Goal: Task Accomplishment & Management: Manage account settings

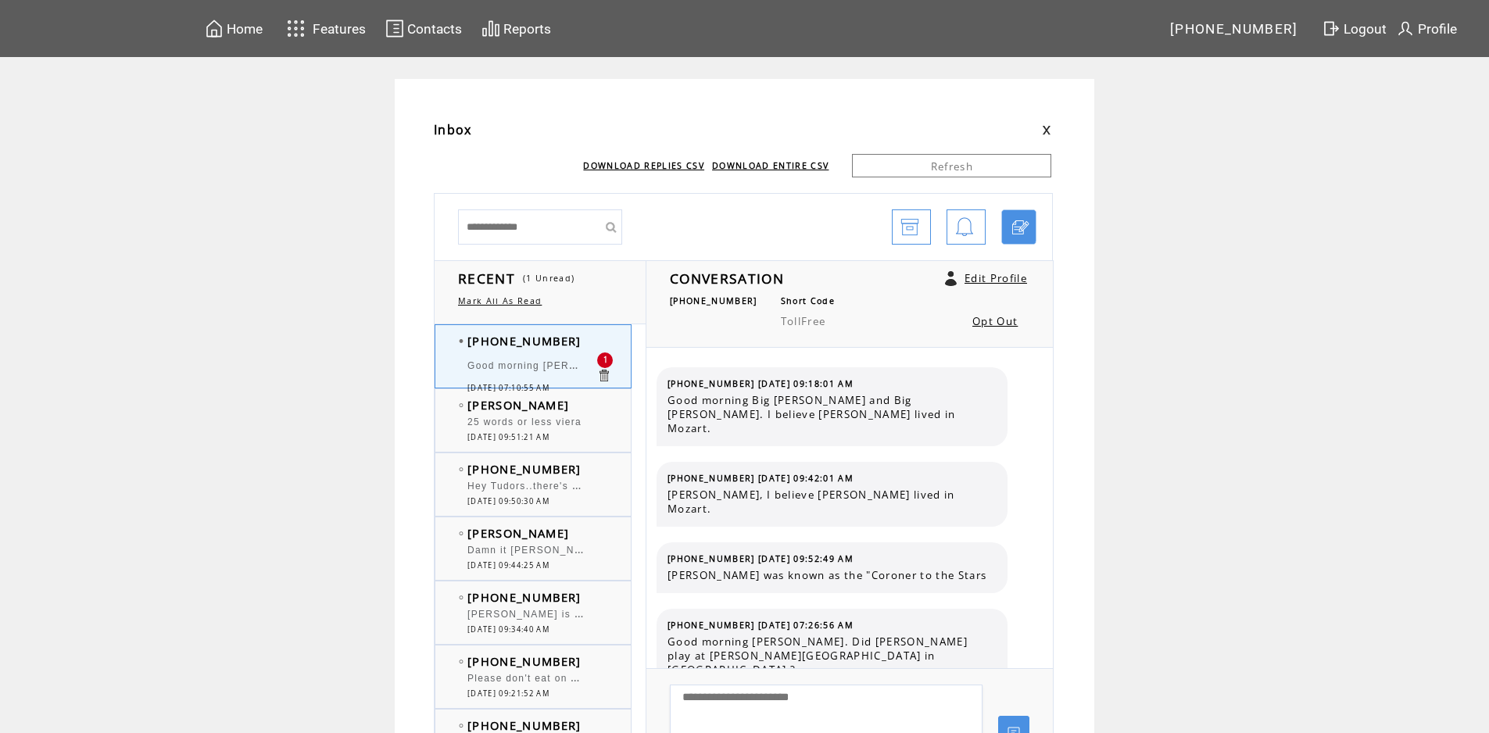
scroll to position [8965, 0]
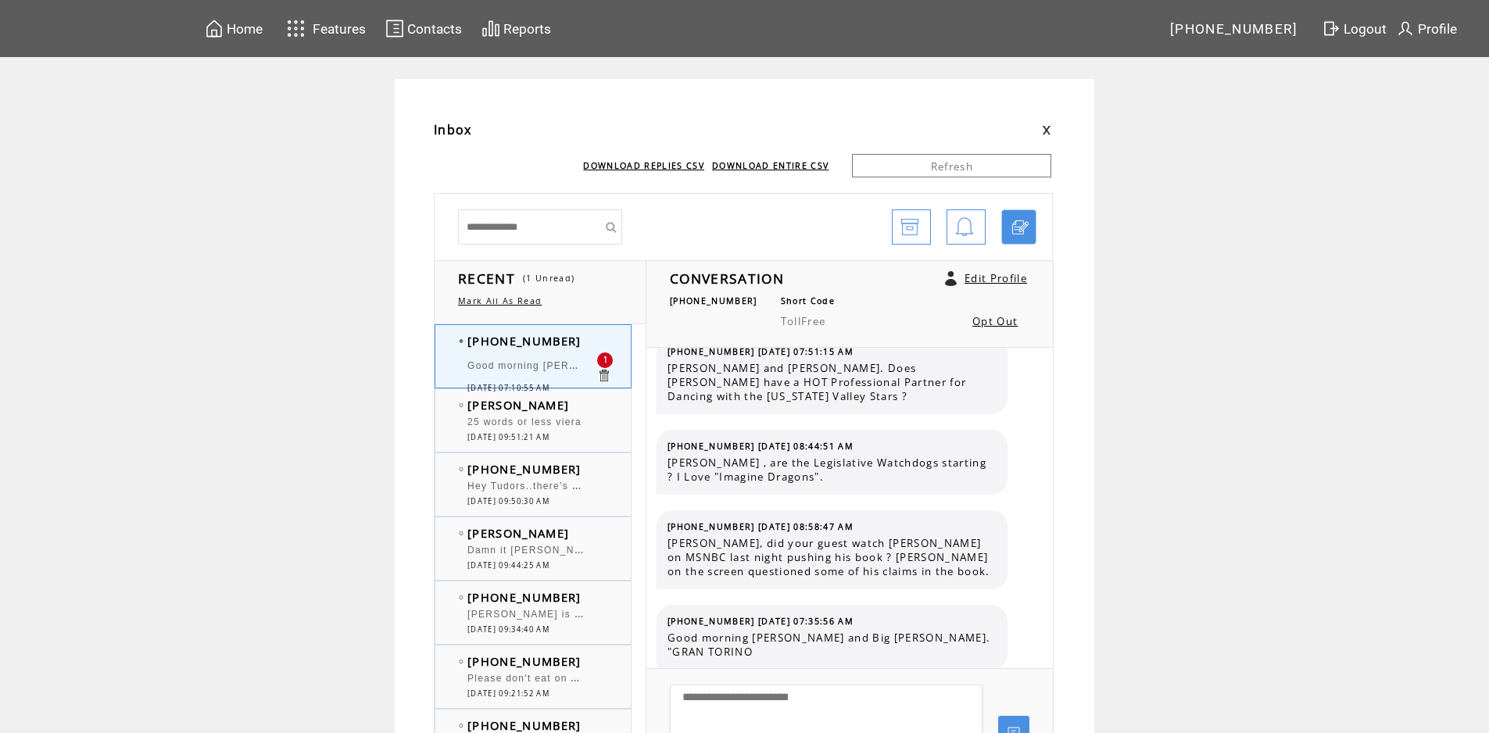
click at [555, 363] on span "Good morning Big Howard and Big Bob. Fall Equinox Monday September 22, 2025 2:1…" at bounding box center [695, 364] width 456 height 16
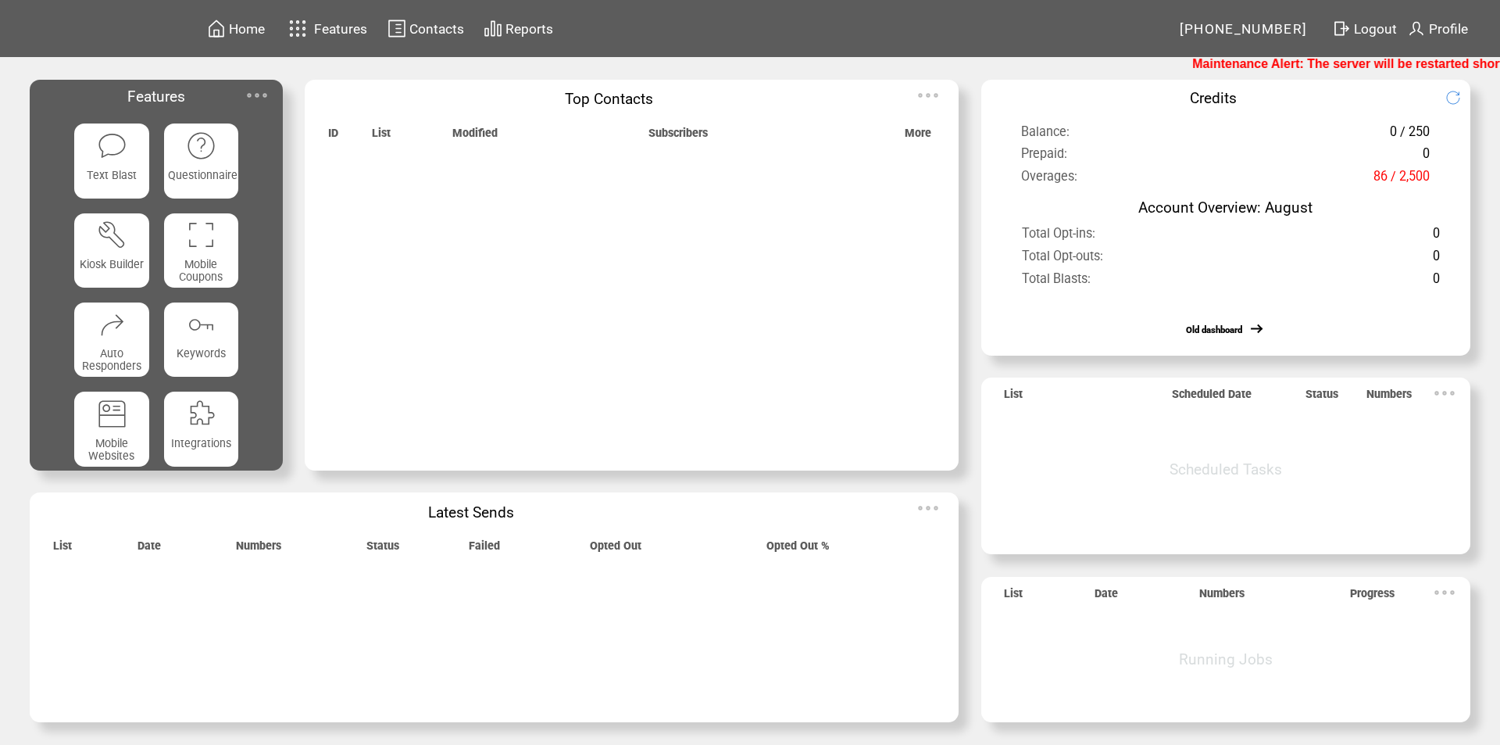
click at [259, 91] on img at bounding box center [256, 95] width 31 height 31
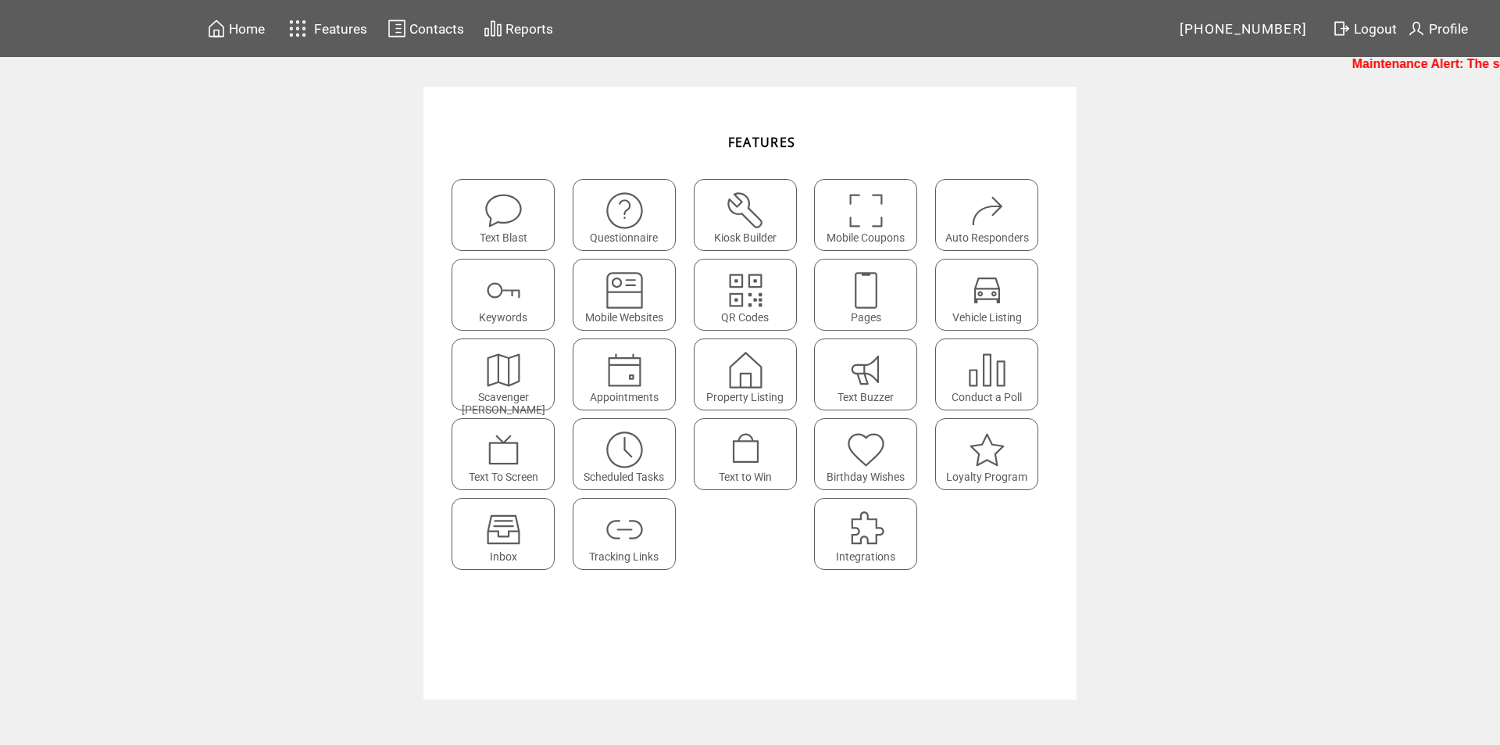
click at [497, 534] on img at bounding box center [503, 529] width 41 height 41
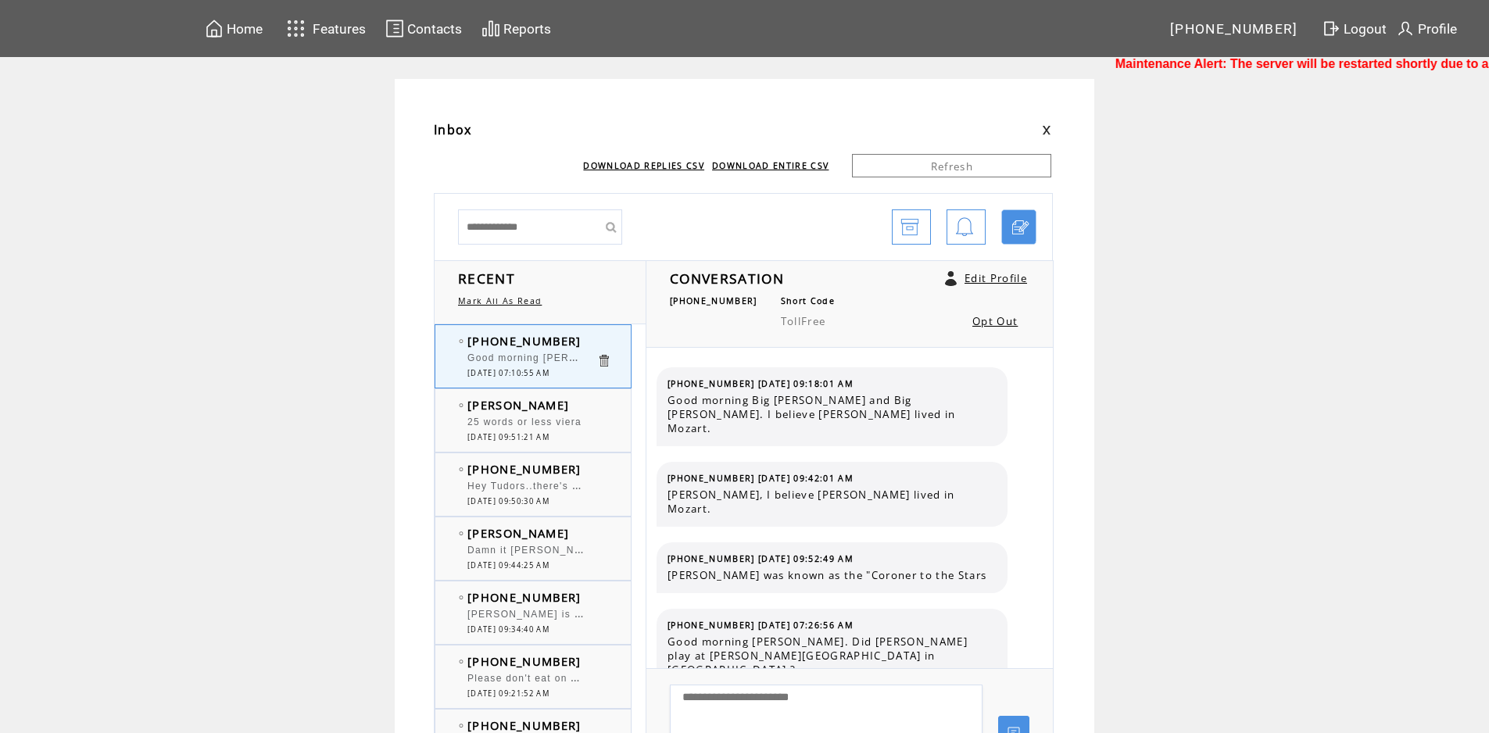
scroll to position [8965, 0]
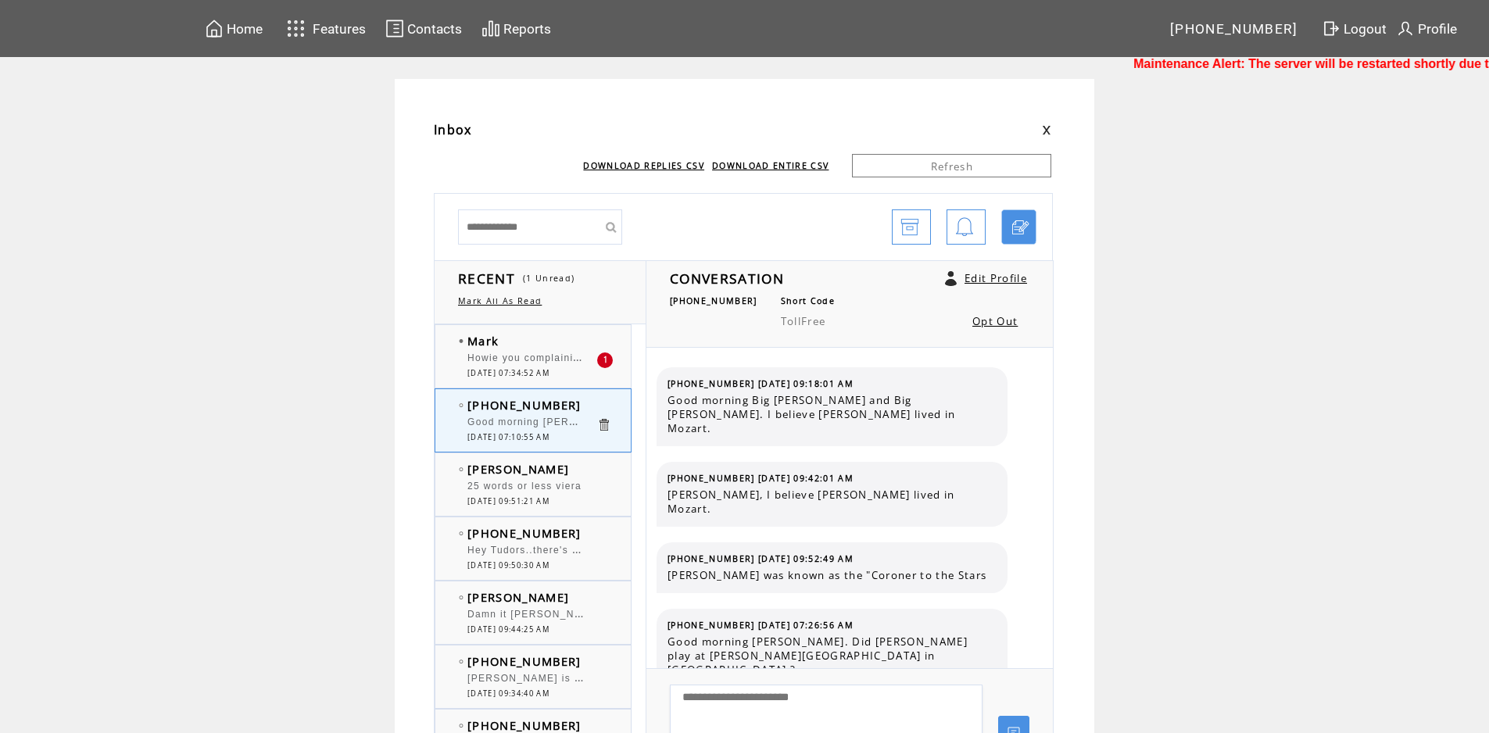
scroll to position [8965, 0]
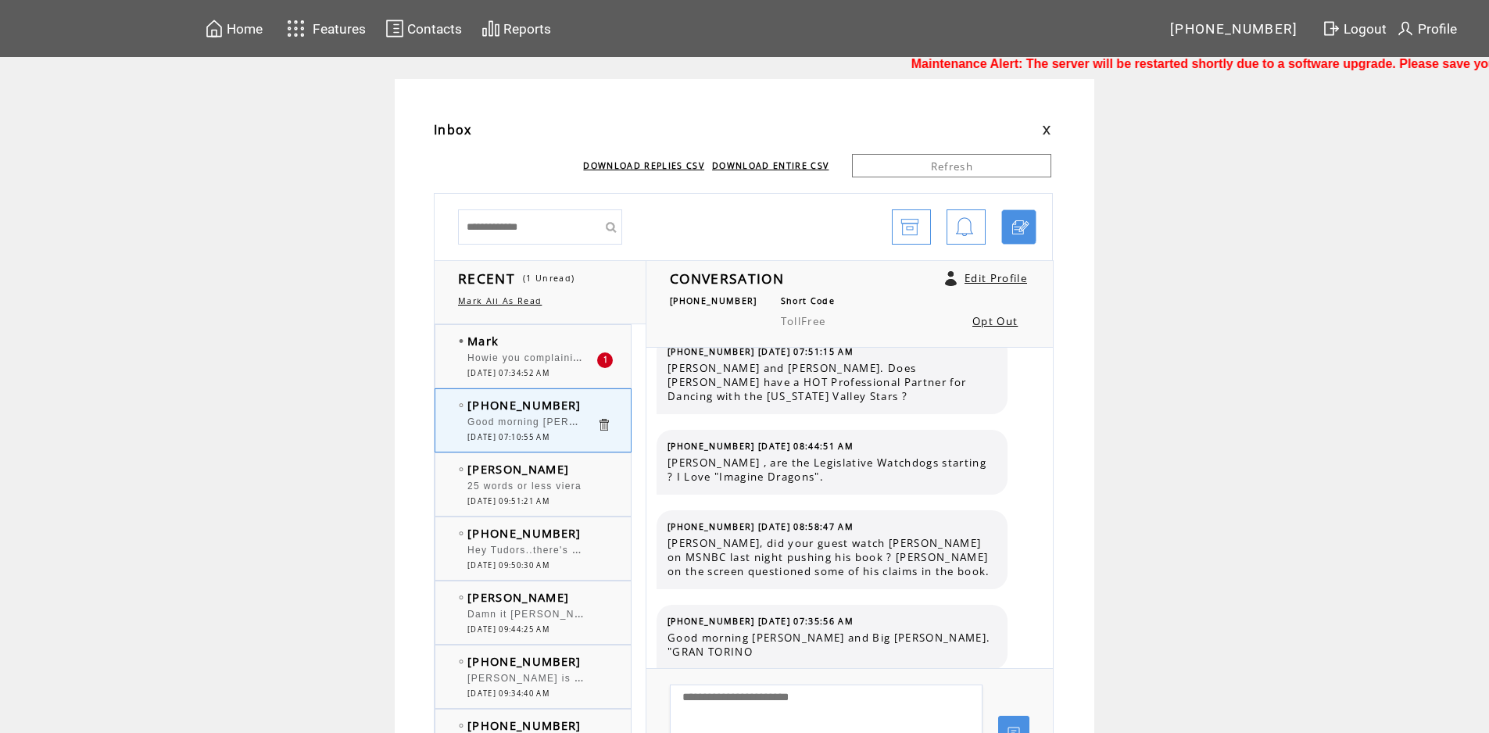
click at [538, 359] on span "Howie you complaining about your small meal really these are many people that d…" at bounding box center [934, 357] width 935 height 16
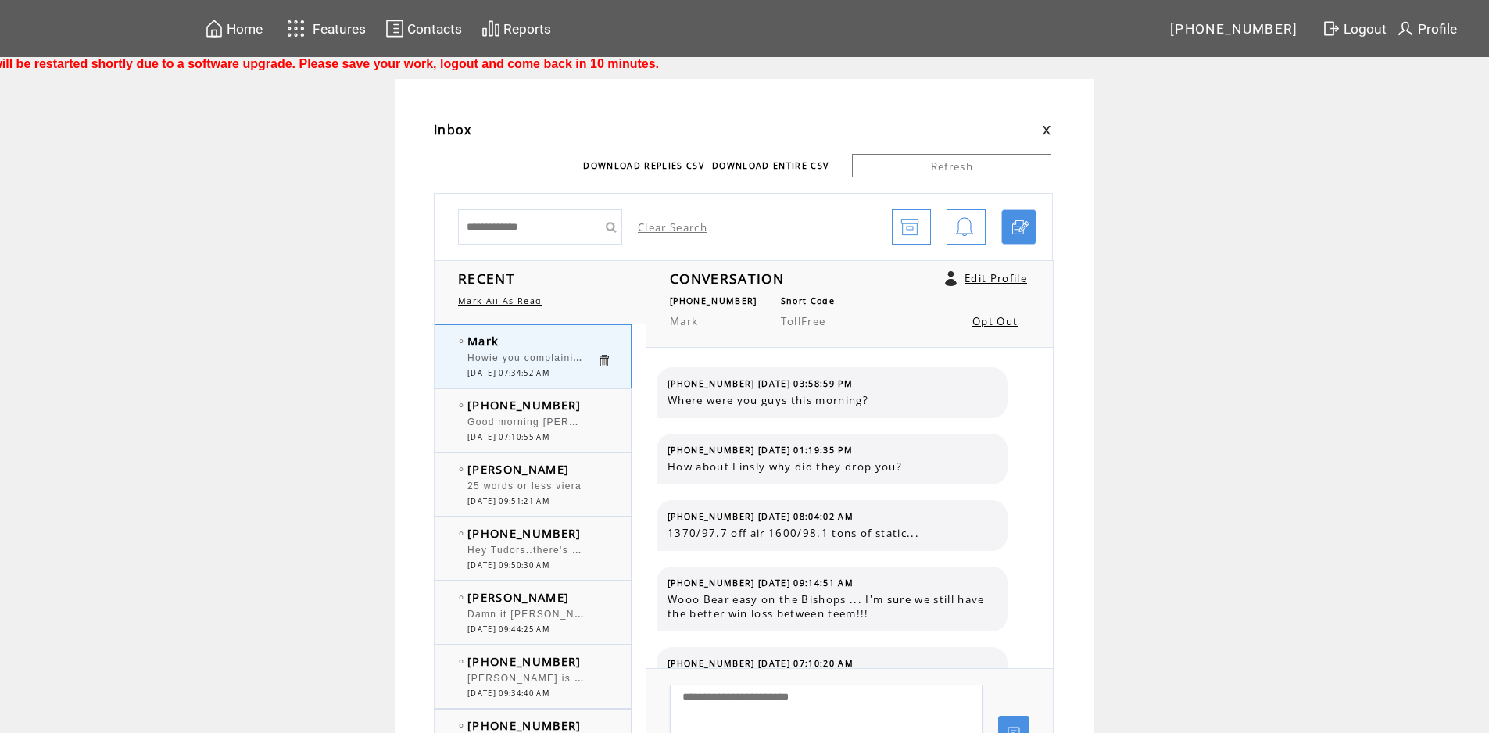
scroll to position [905, 0]
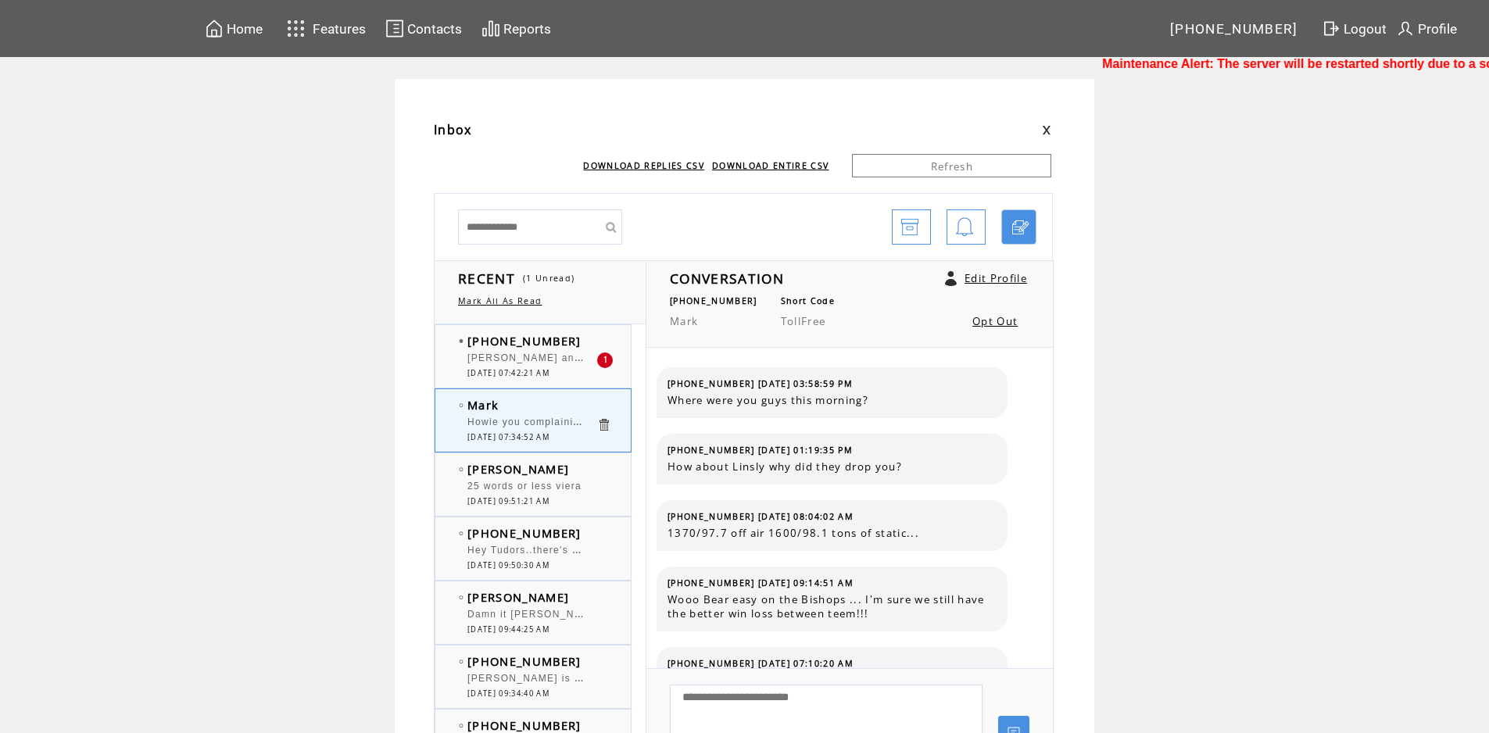
scroll to position [905, 0]
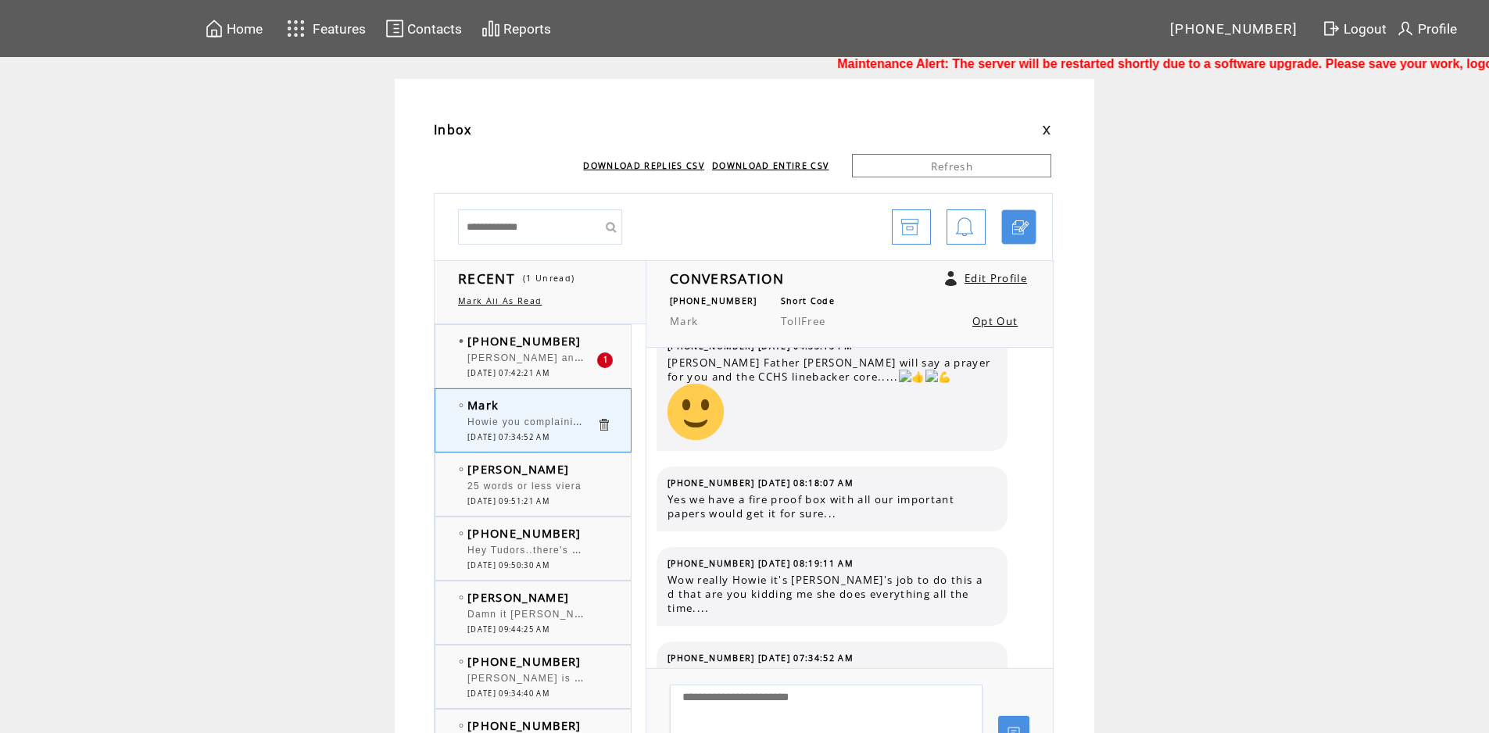
click at [531, 371] on span "09/19/2025 07:42:21 AM" at bounding box center [508, 373] width 82 height 10
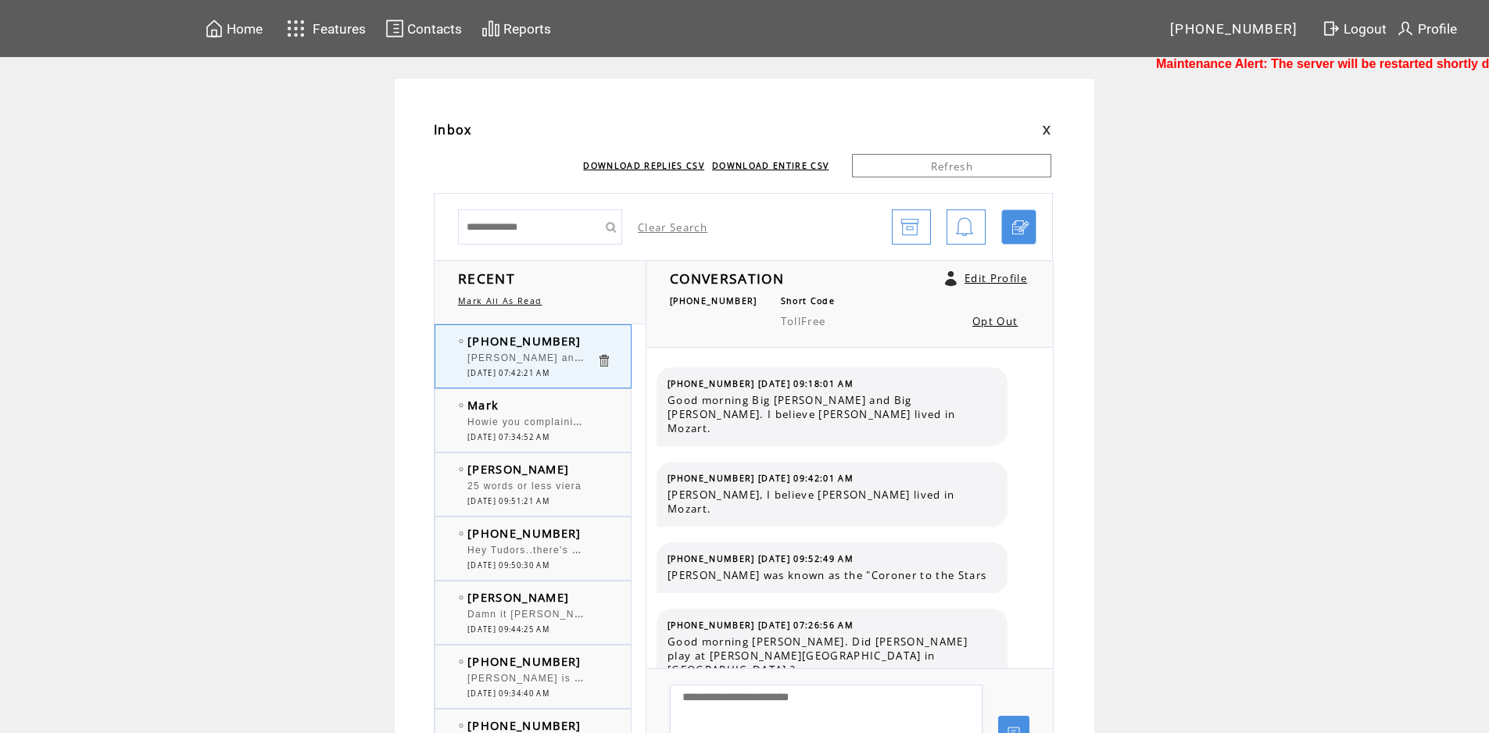
scroll to position [9060, 0]
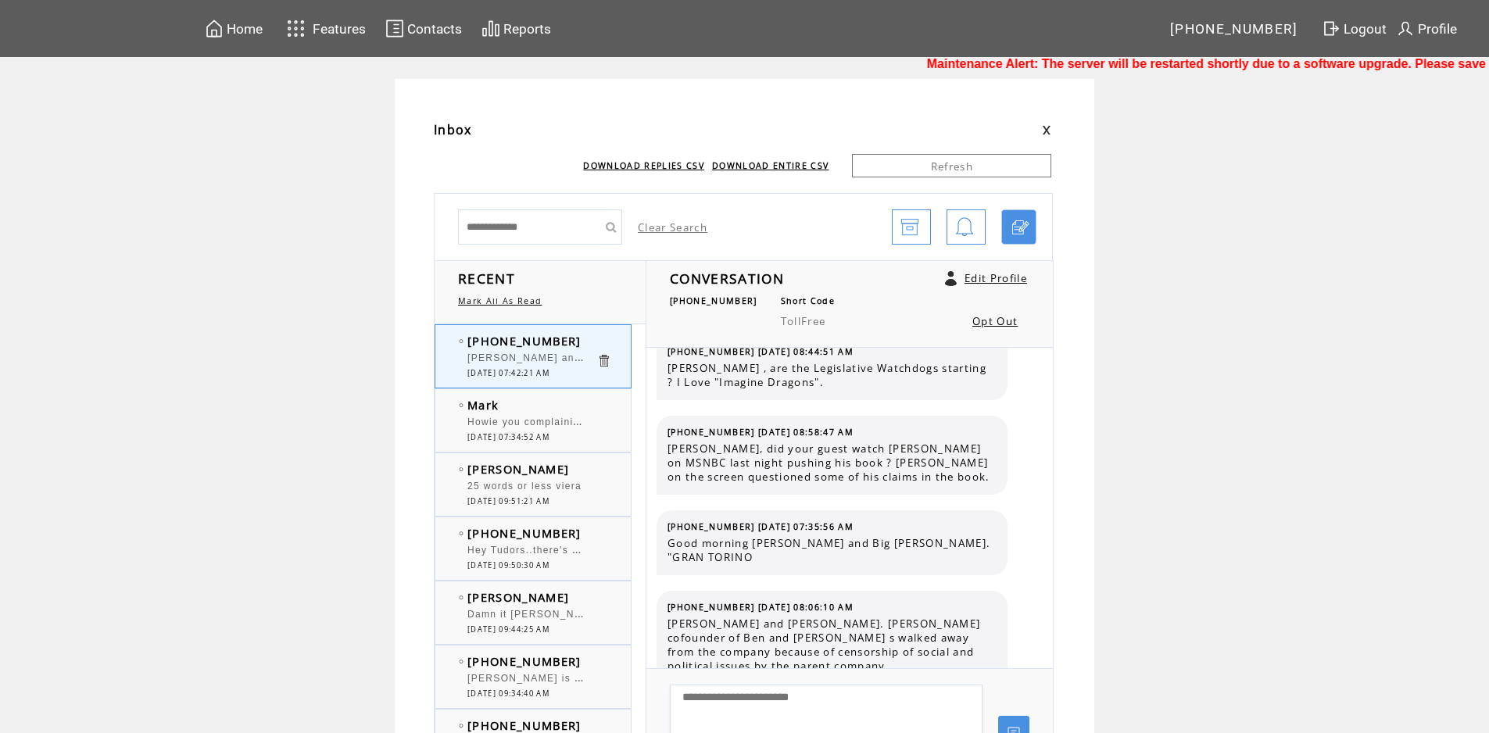
click at [570, 427] on span "Howie you complaining about your small meal really these are many people that d…" at bounding box center [934, 421] width 935 height 16
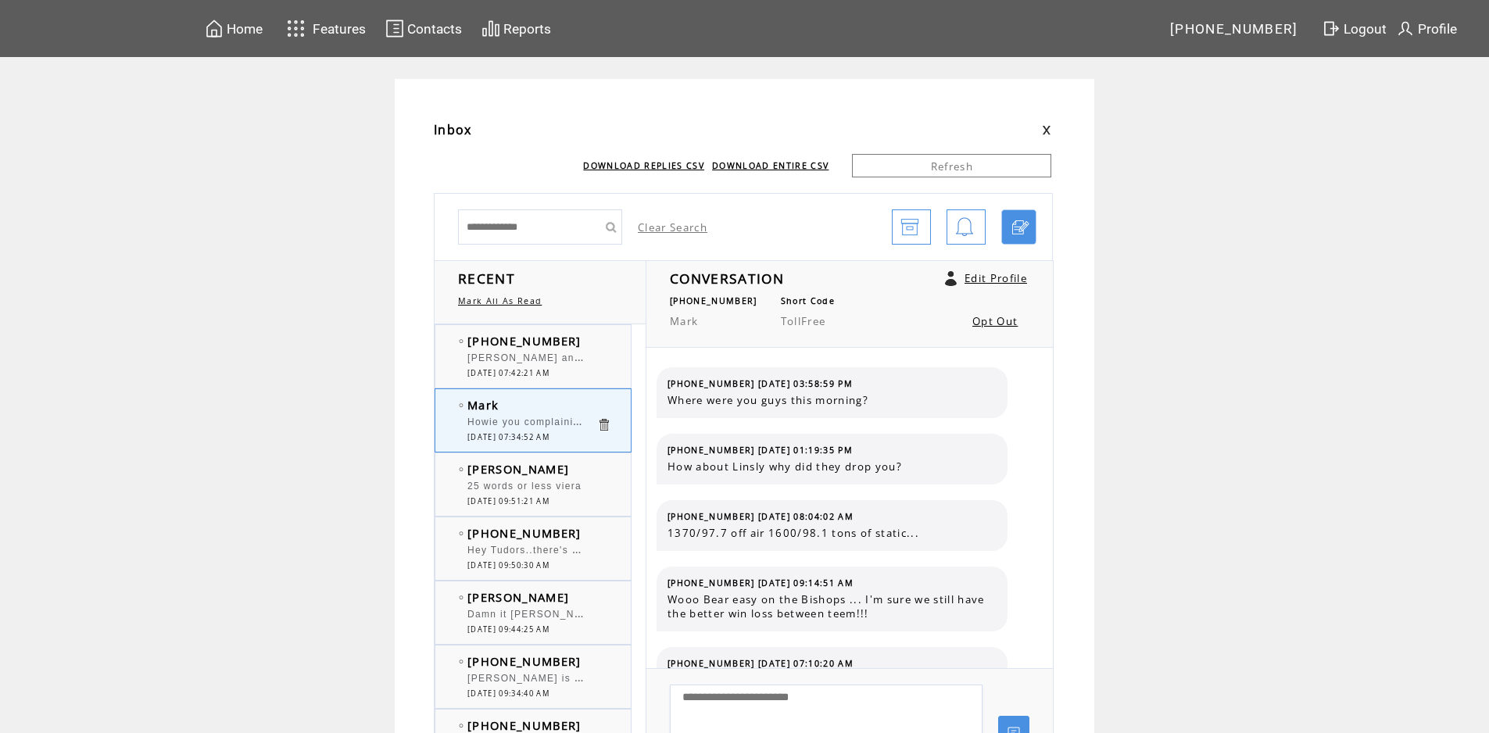
scroll to position [905, 0]
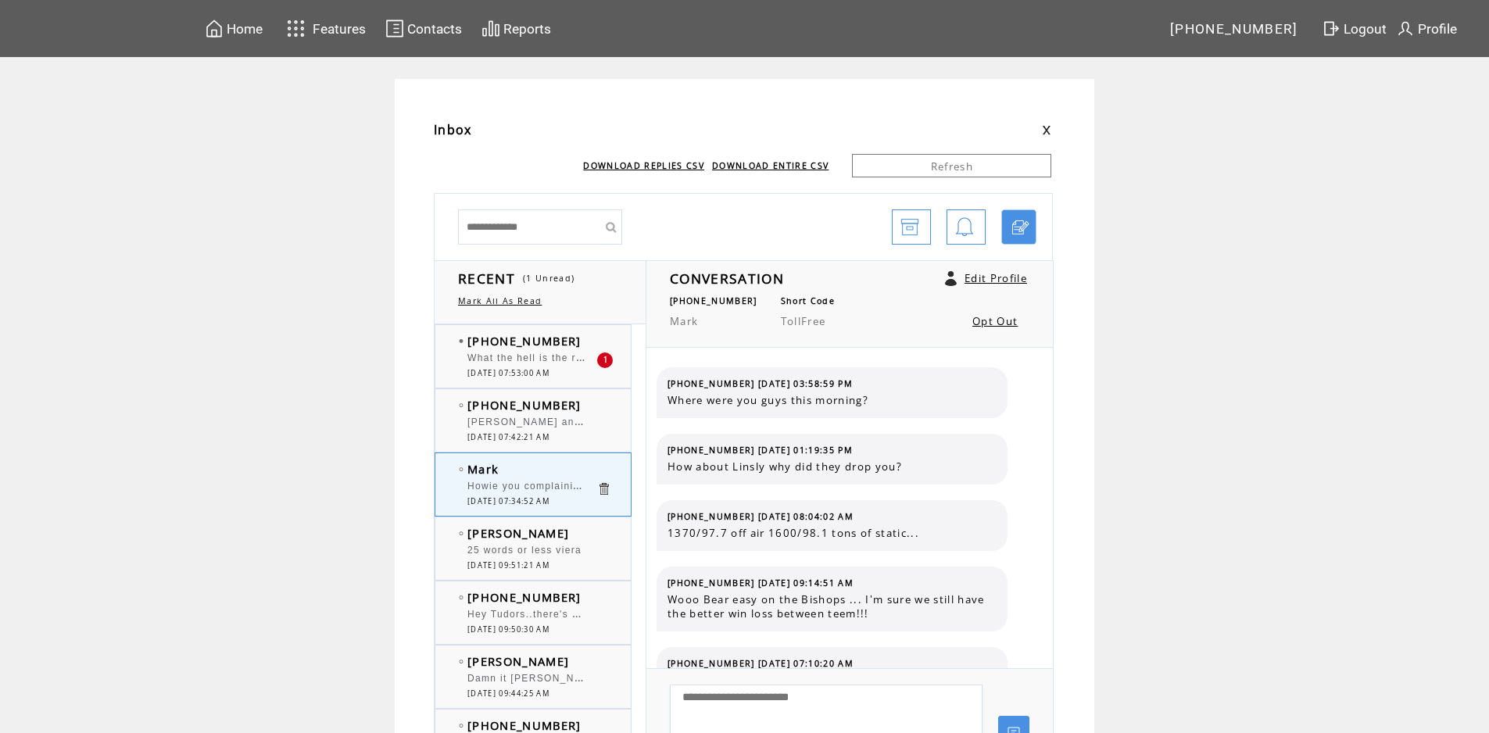
scroll to position [905, 0]
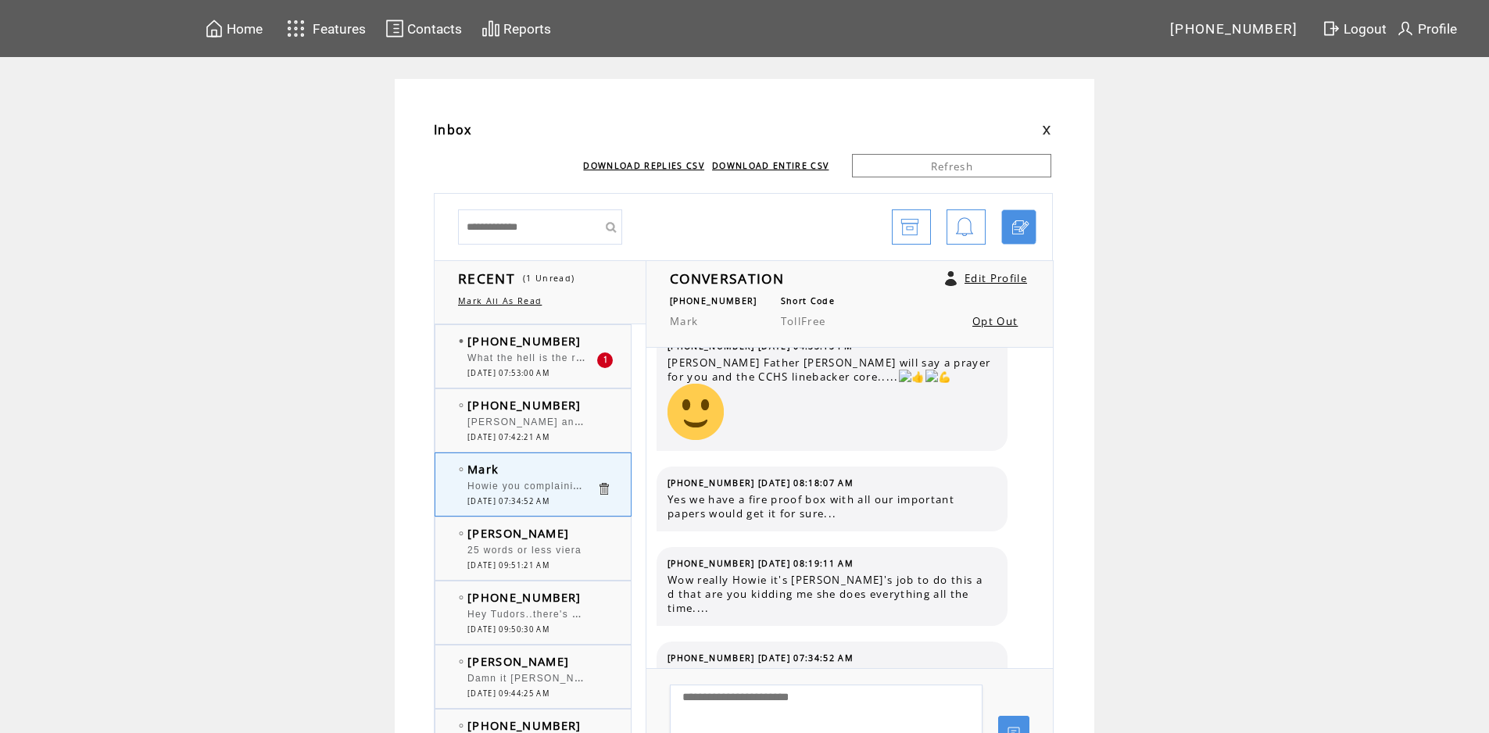
click at [516, 360] on span "What the hell is the rock and rock sports huddle, the new preview during last b…" at bounding box center [681, 357] width 429 height 16
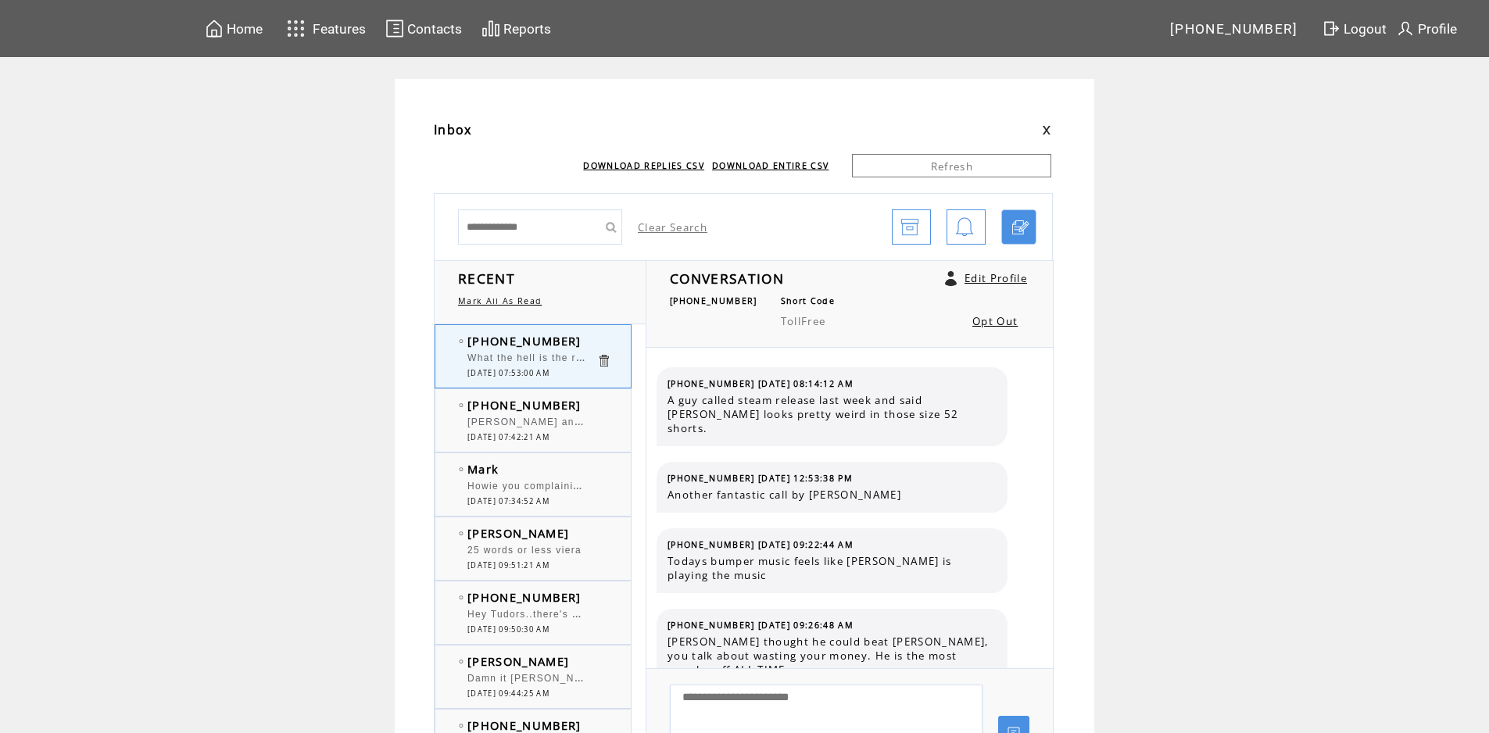
scroll to position [388, 0]
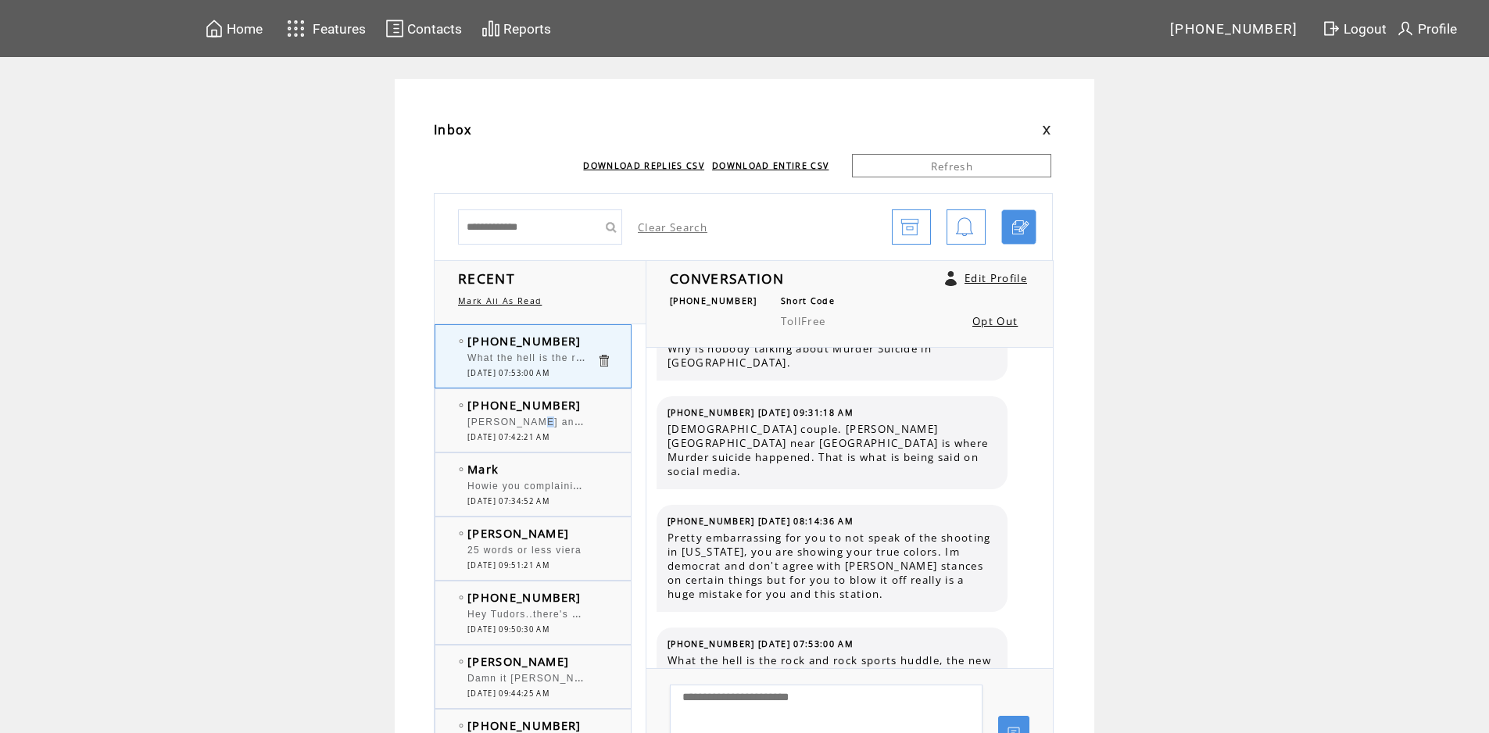
click at [542, 424] on span "Howard and Bob, ask Zach about his alma mater NC State Football game with Duke …" at bounding box center [882, 421] width 830 height 16
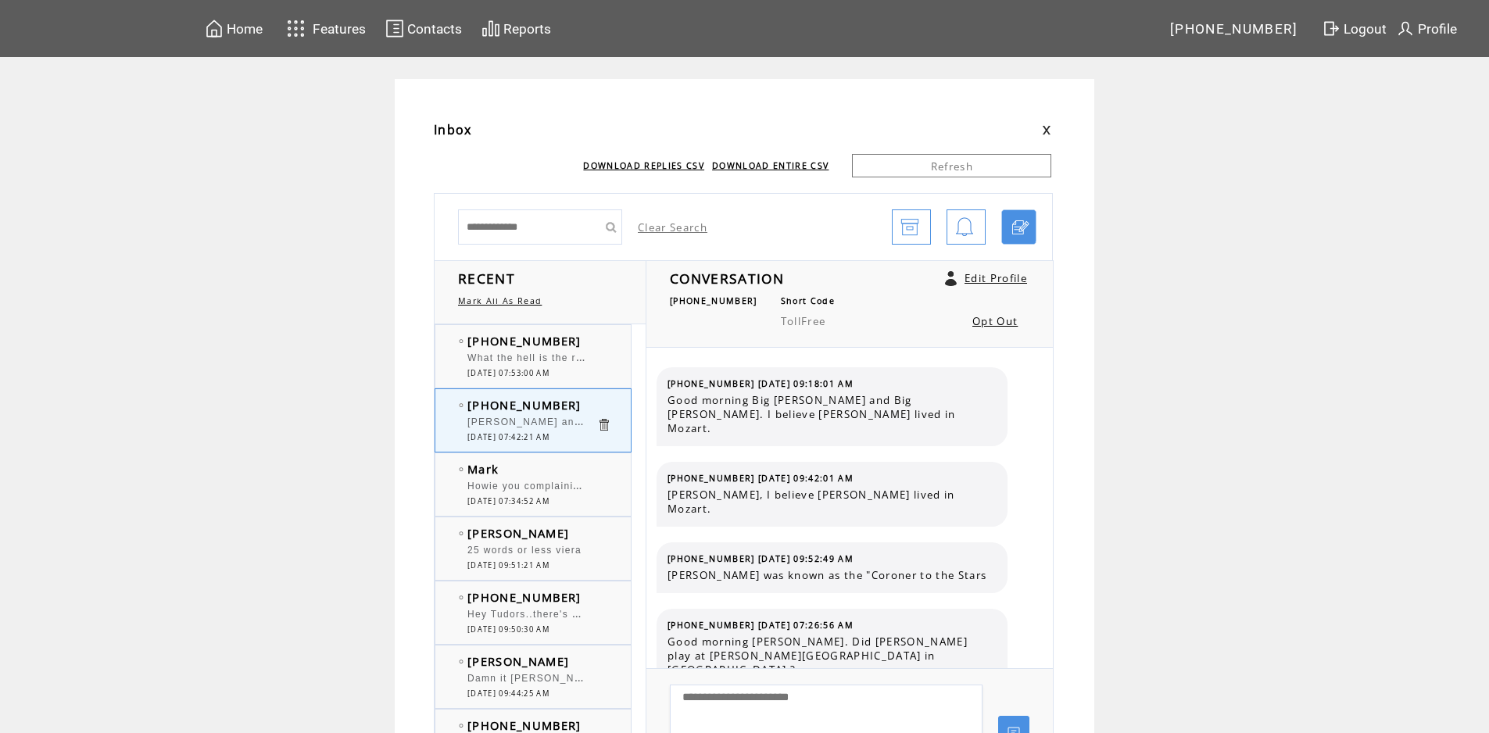
scroll to position [9060, 0]
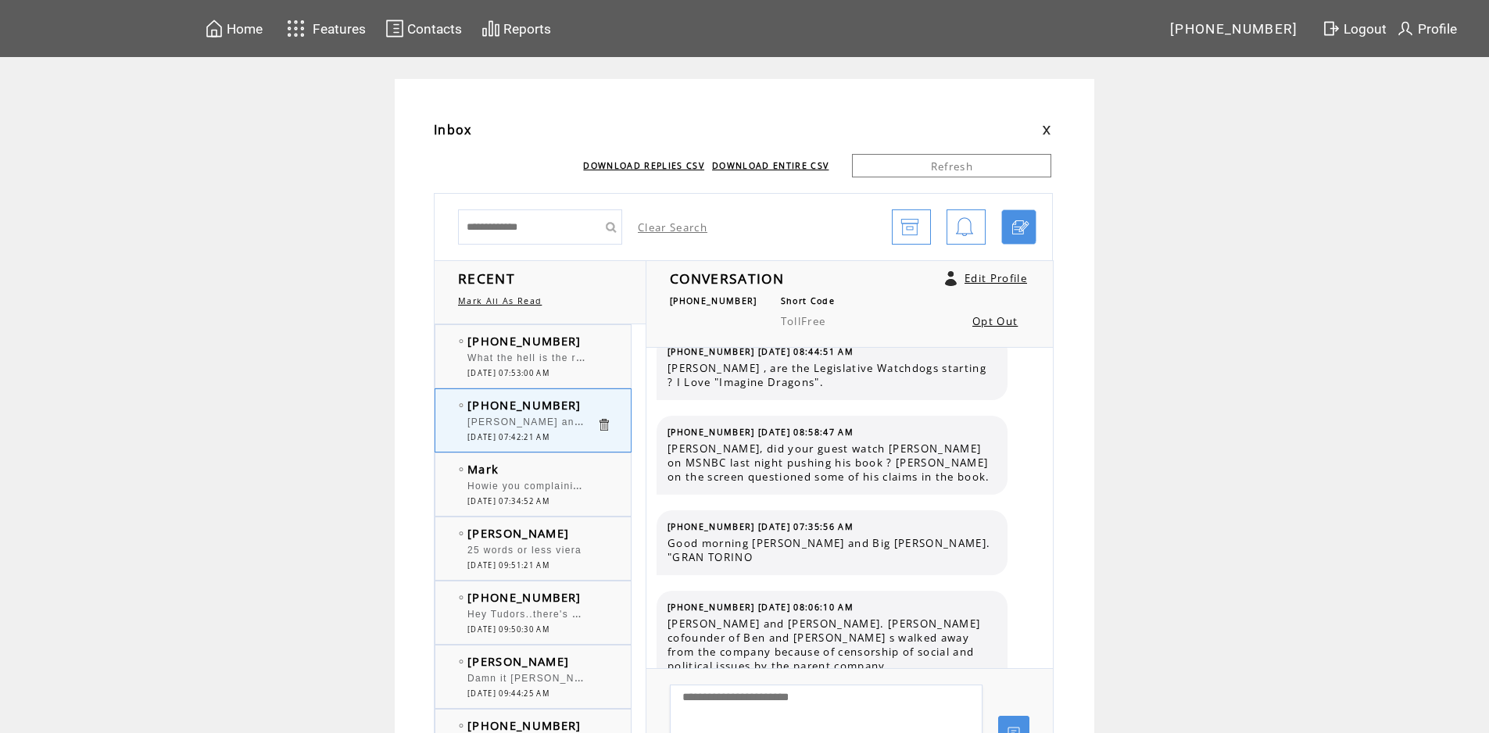
click at [555, 492] on span "Howie you complaining about your small meal really these are many people that d…" at bounding box center [934, 485] width 935 height 16
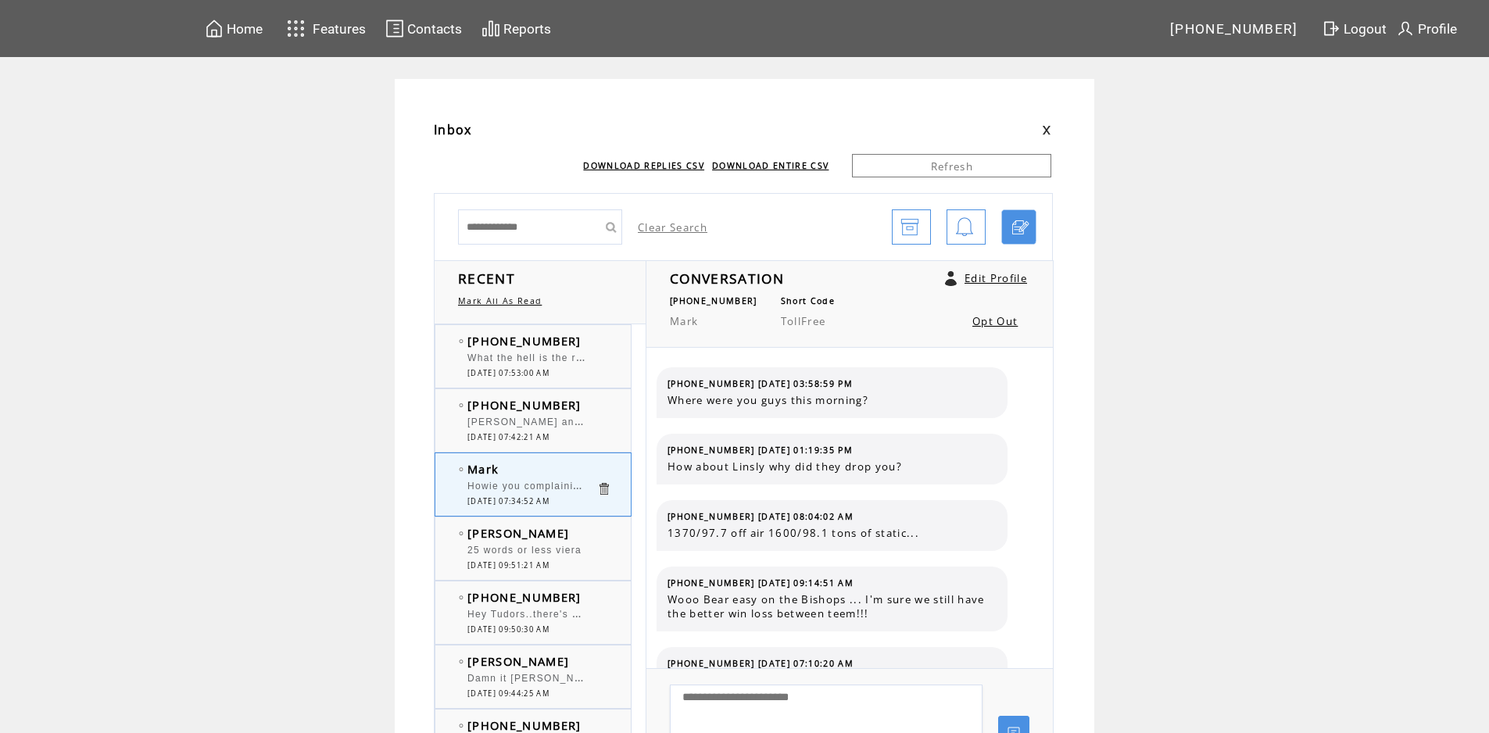
scroll to position [905, 0]
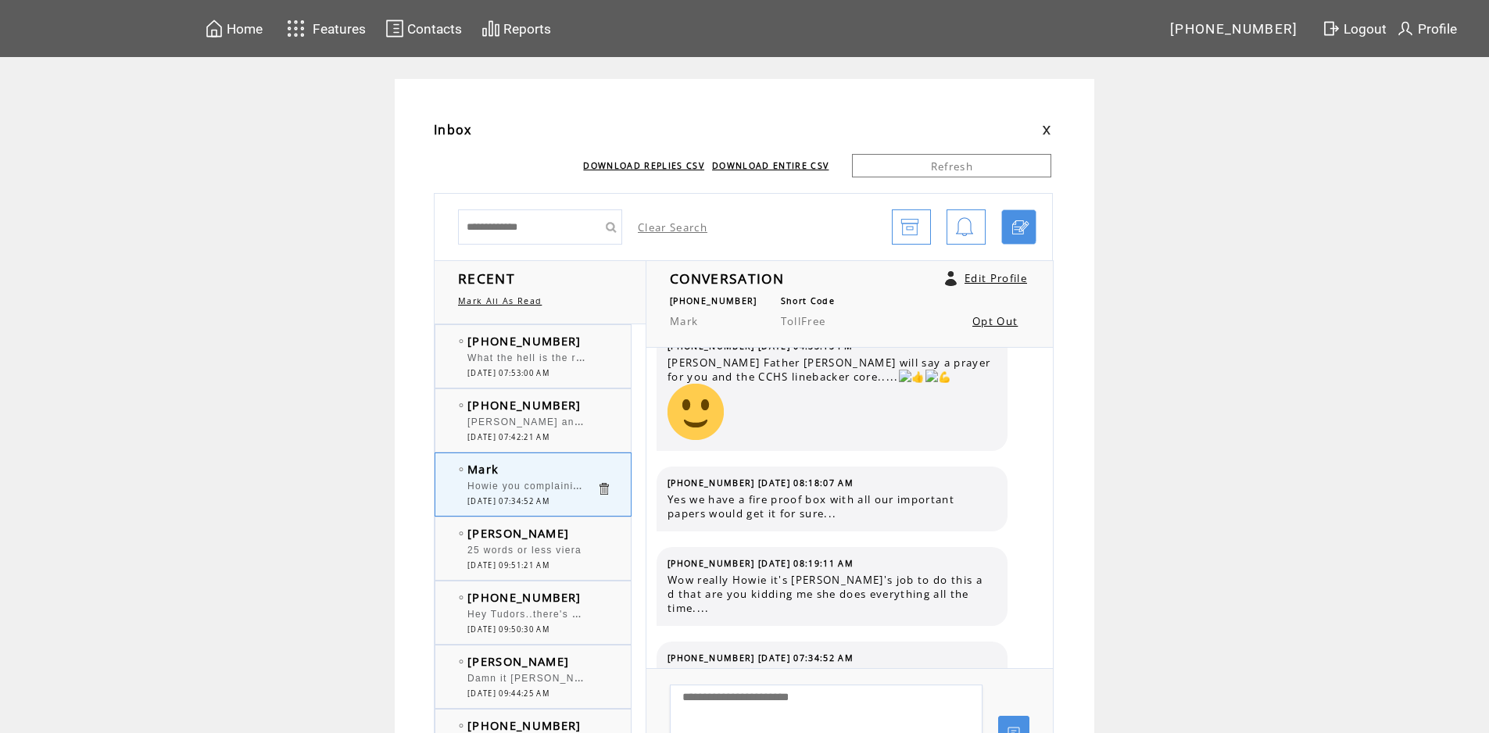
click at [491, 358] on span "What the hell is the rock and rock sports huddle, the new preview during last b…" at bounding box center [681, 357] width 429 height 16
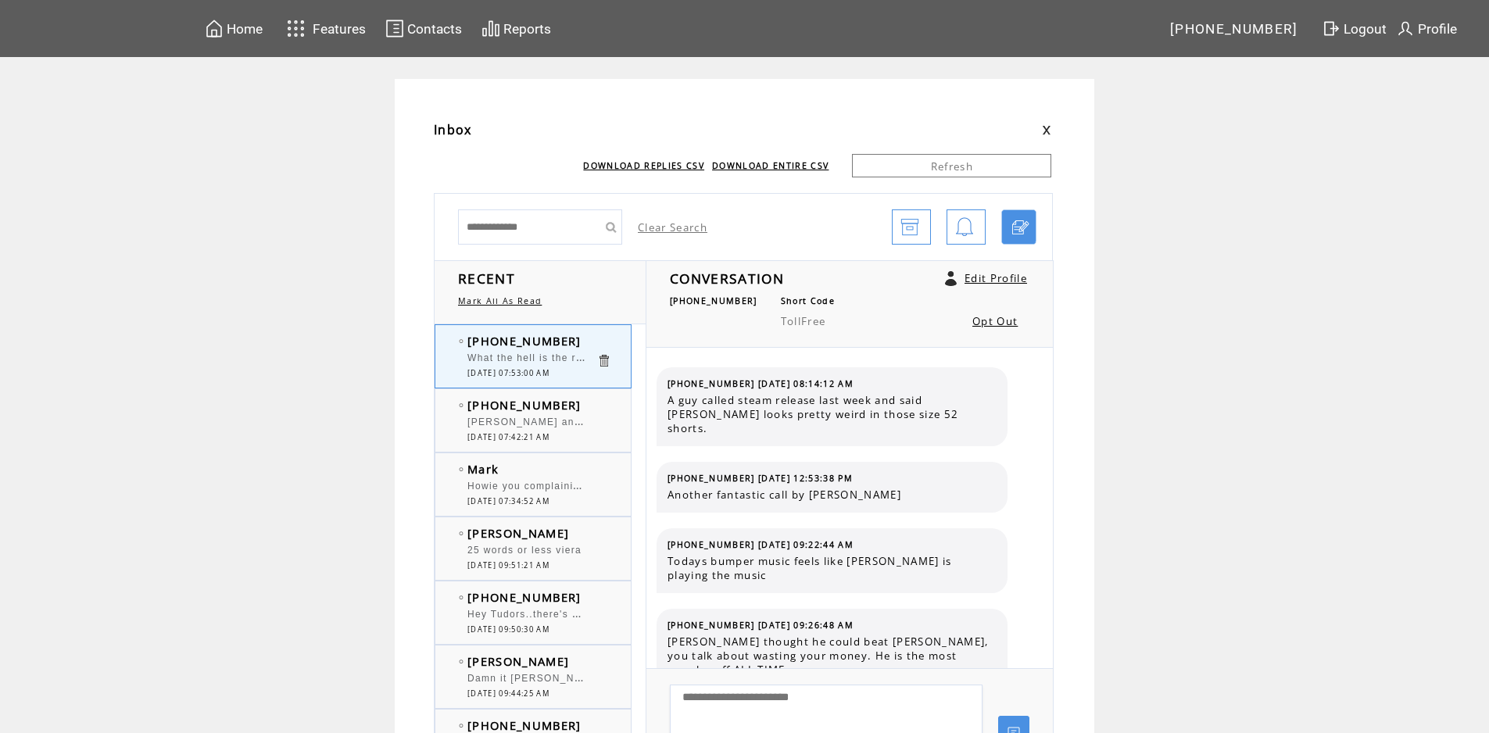
scroll to position [388, 0]
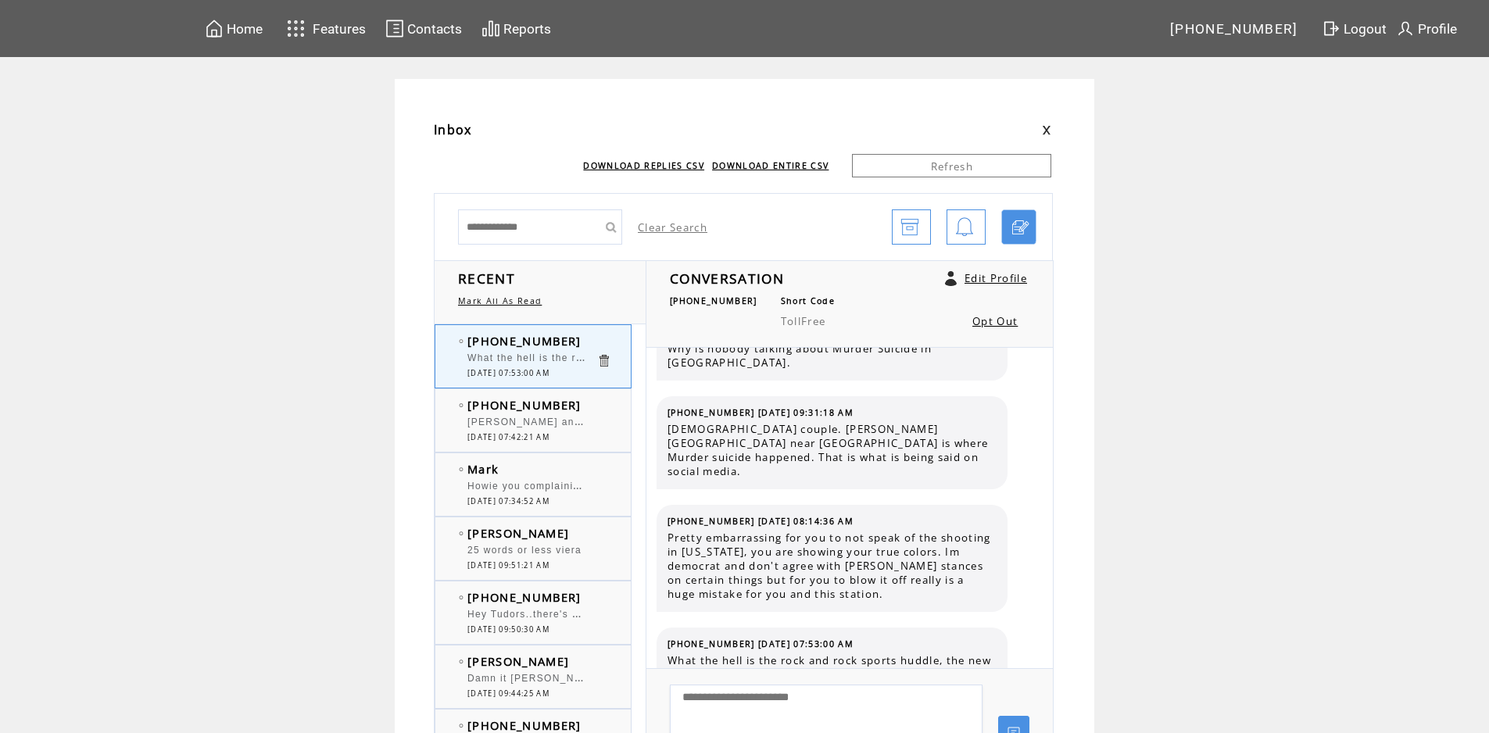
click at [526, 478] on div at bounding box center [531, 479] width 129 height 4
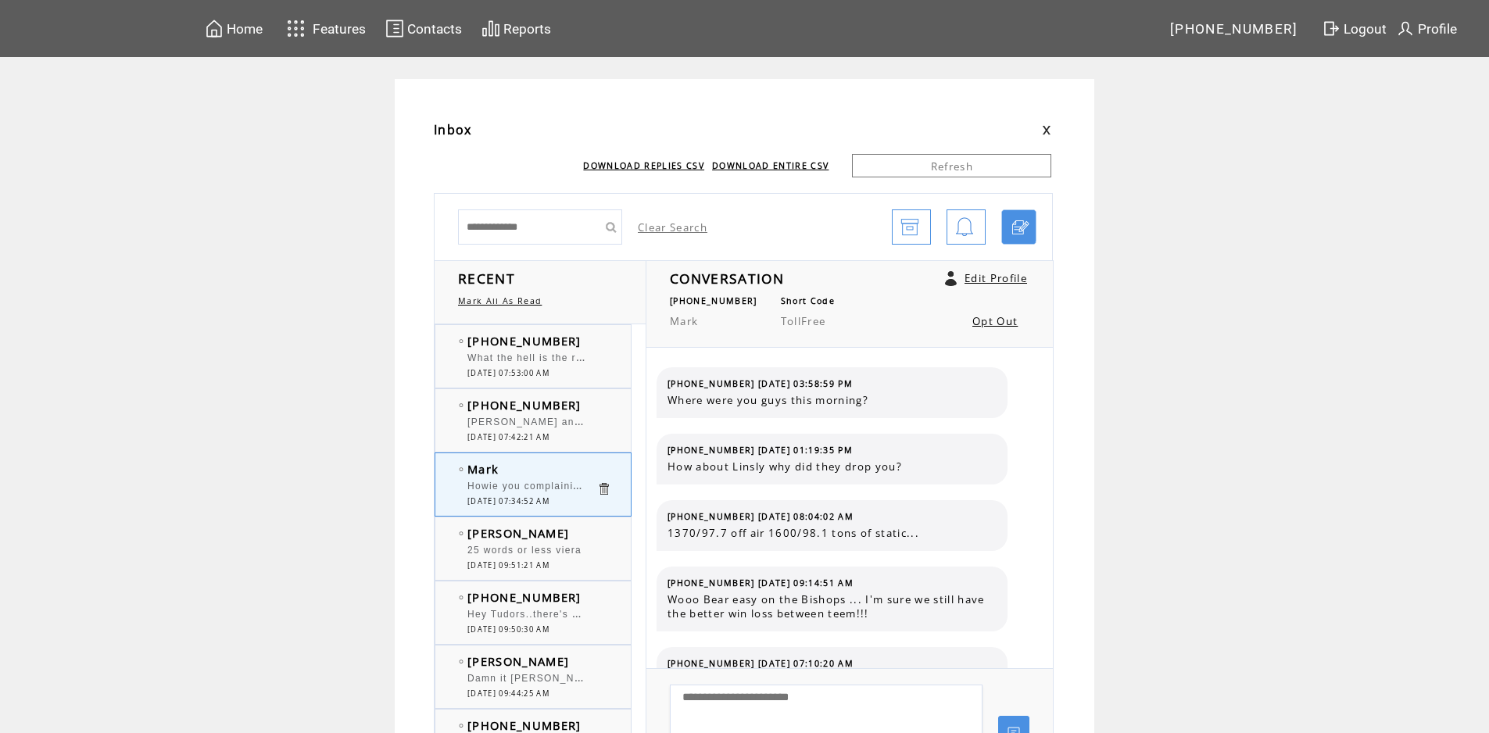
scroll to position [905, 0]
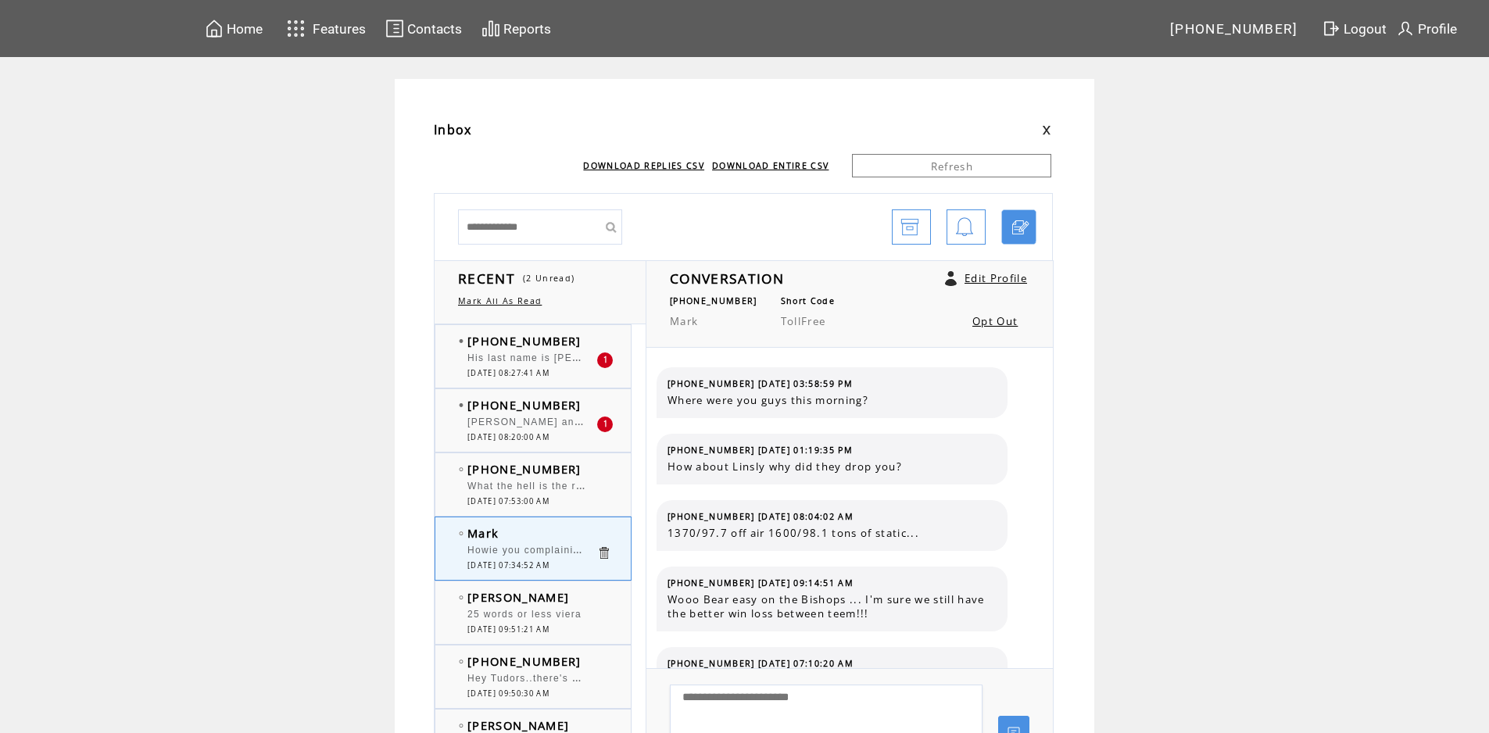
scroll to position [905, 0]
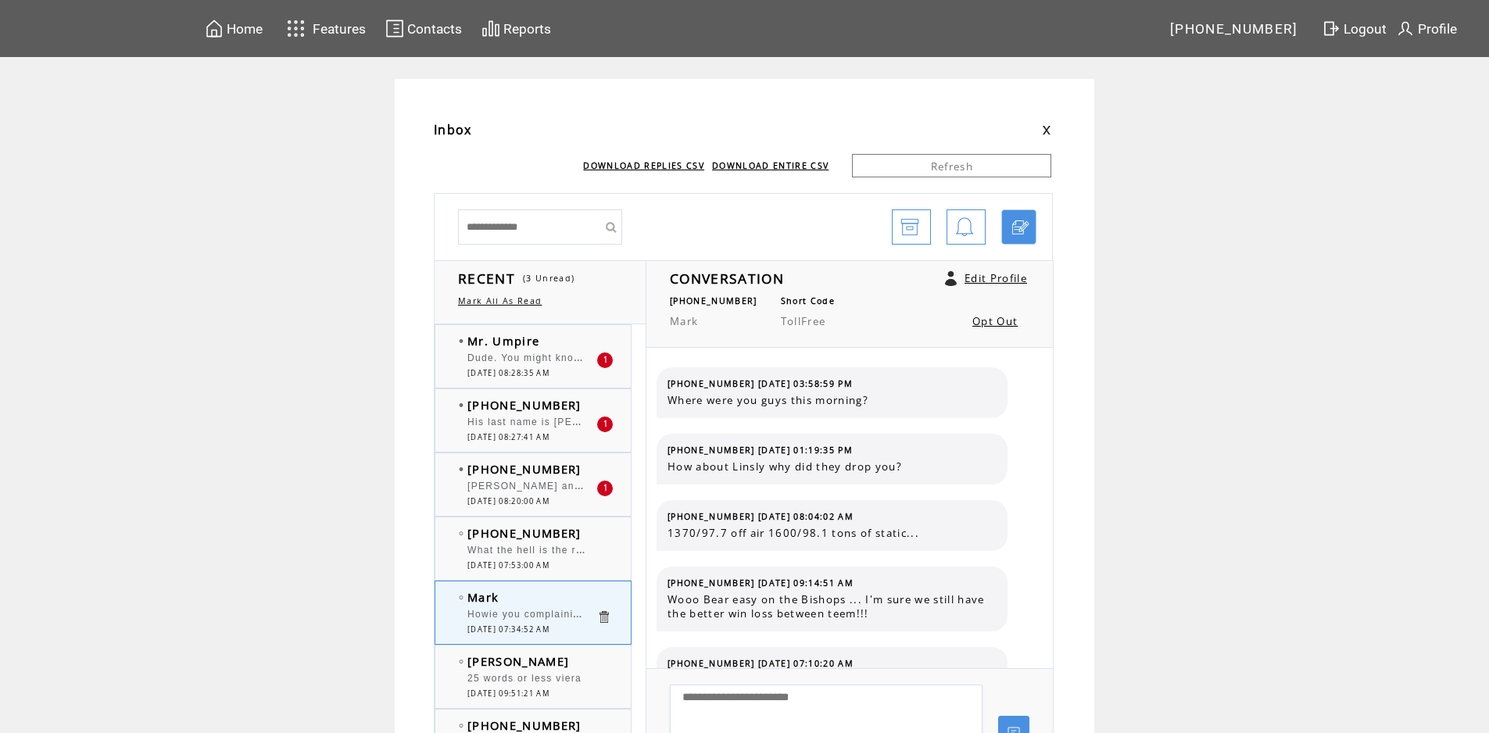
scroll to position [905, 0]
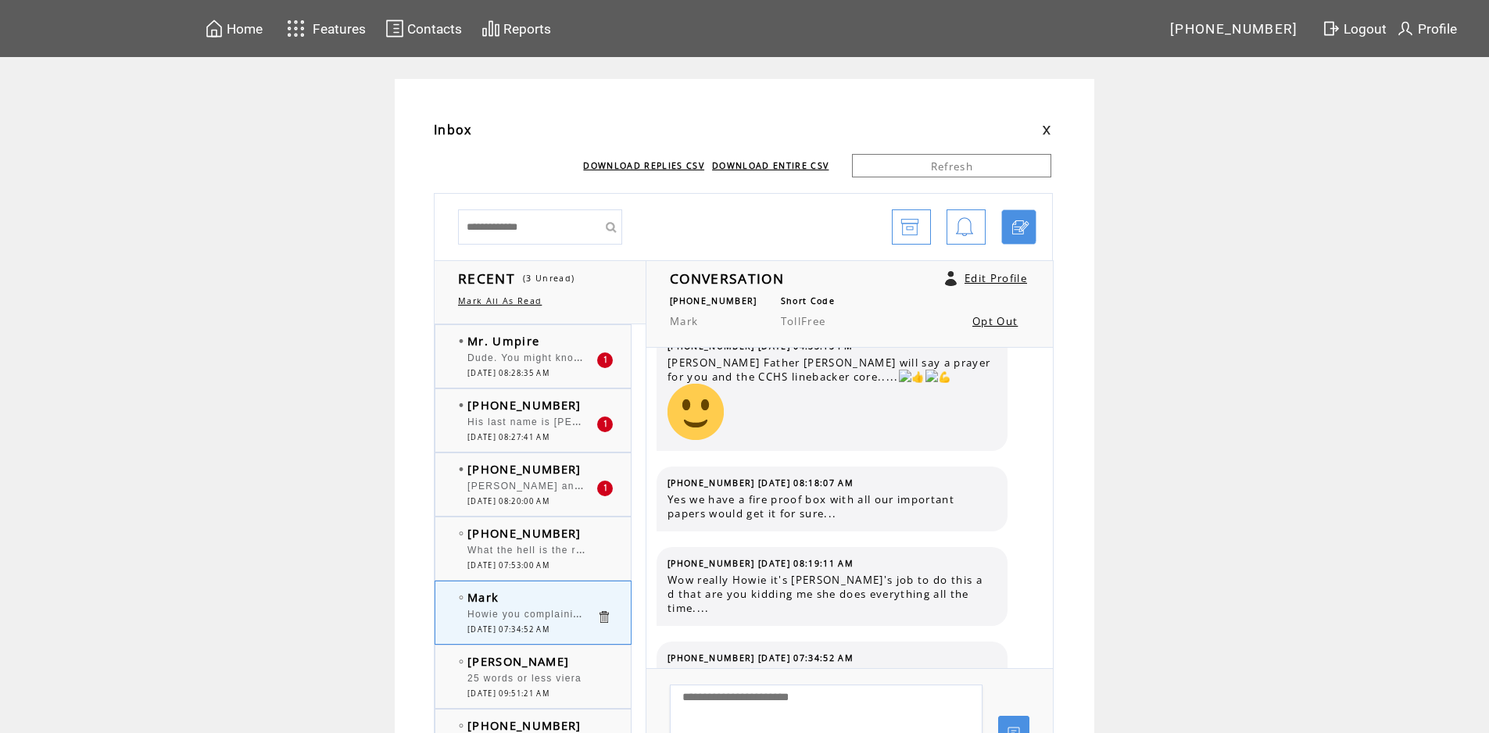
click at [541, 356] on span "Dude. You might know a man named Charlie Cook, but I think you're screwing up C…" at bounding box center [1172, 357] width 1410 height 16
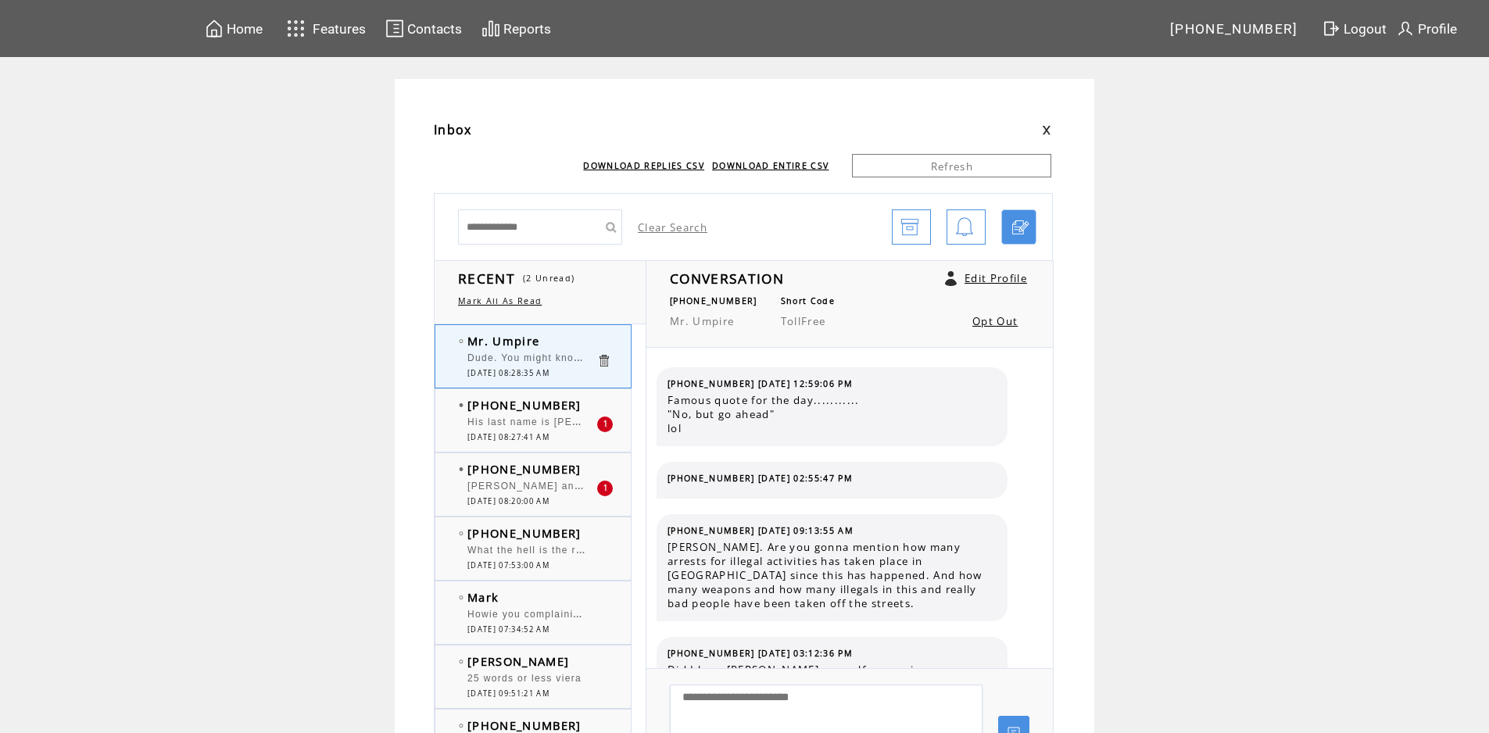
scroll to position [1315, 0]
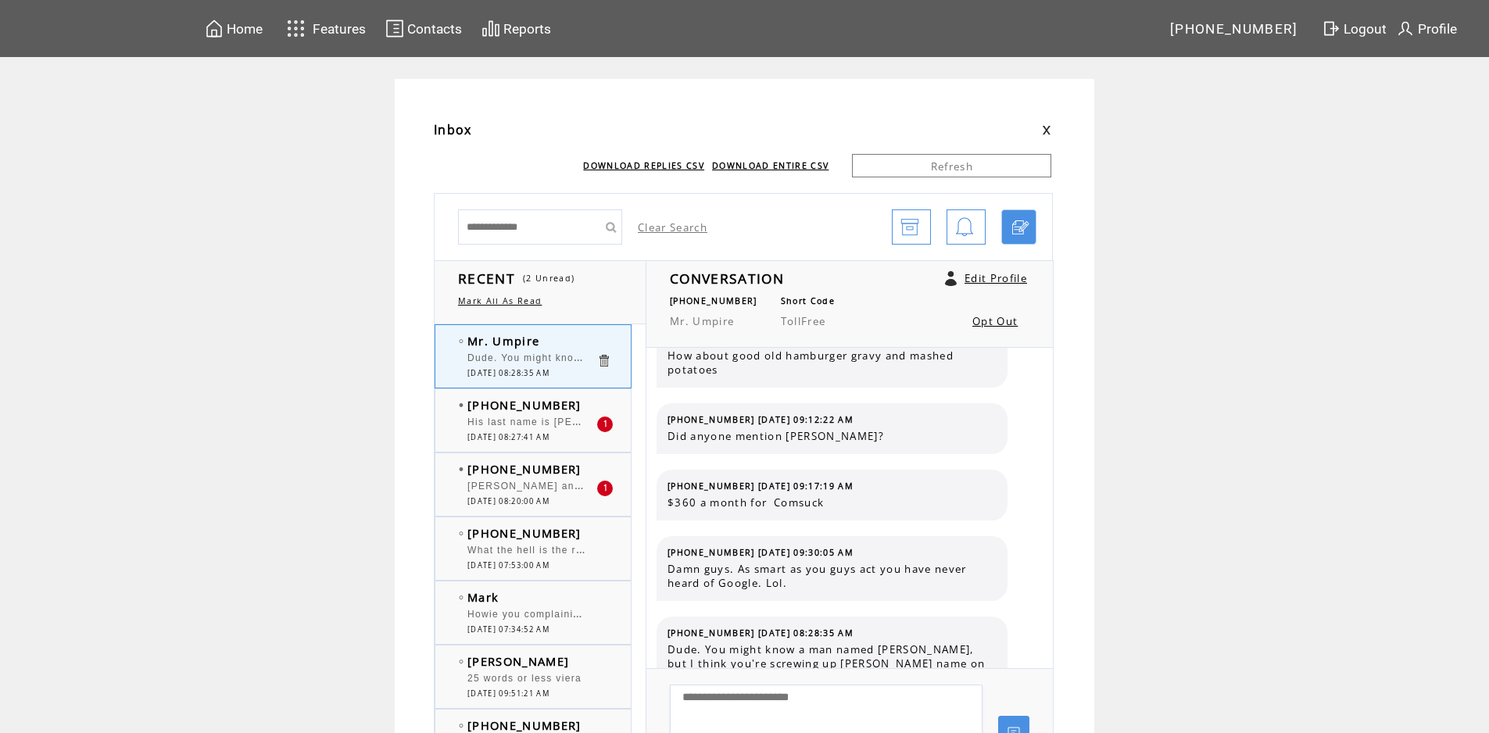
click at [568, 424] on span "His last name is [PERSON_NAME]" at bounding box center [555, 421] width 177 height 16
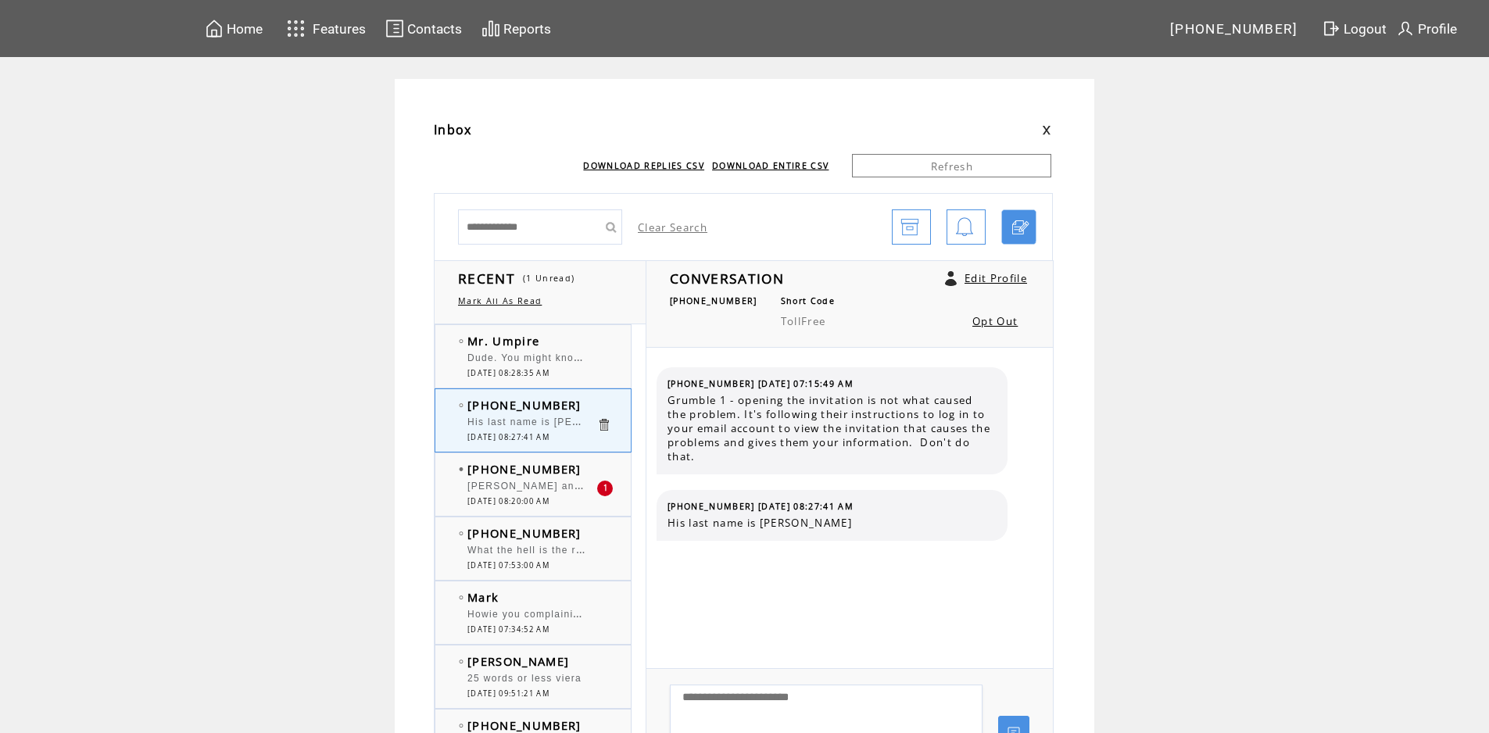
click at [552, 361] on span "Dude. You might know a man named [PERSON_NAME], but I think you're screwing up …" at bounding box center [1172, 357] width 1410 height 16
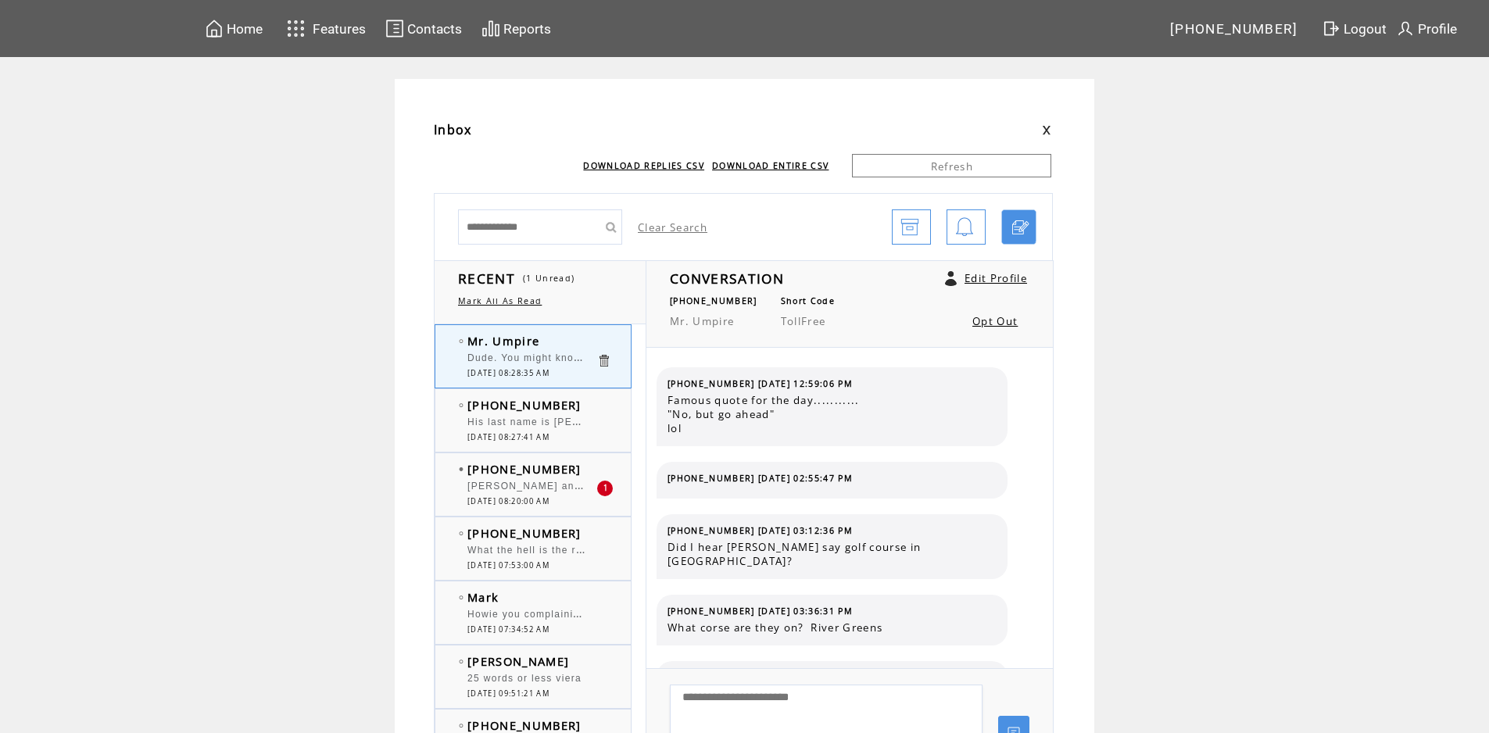
scroll to position [1273, 0]
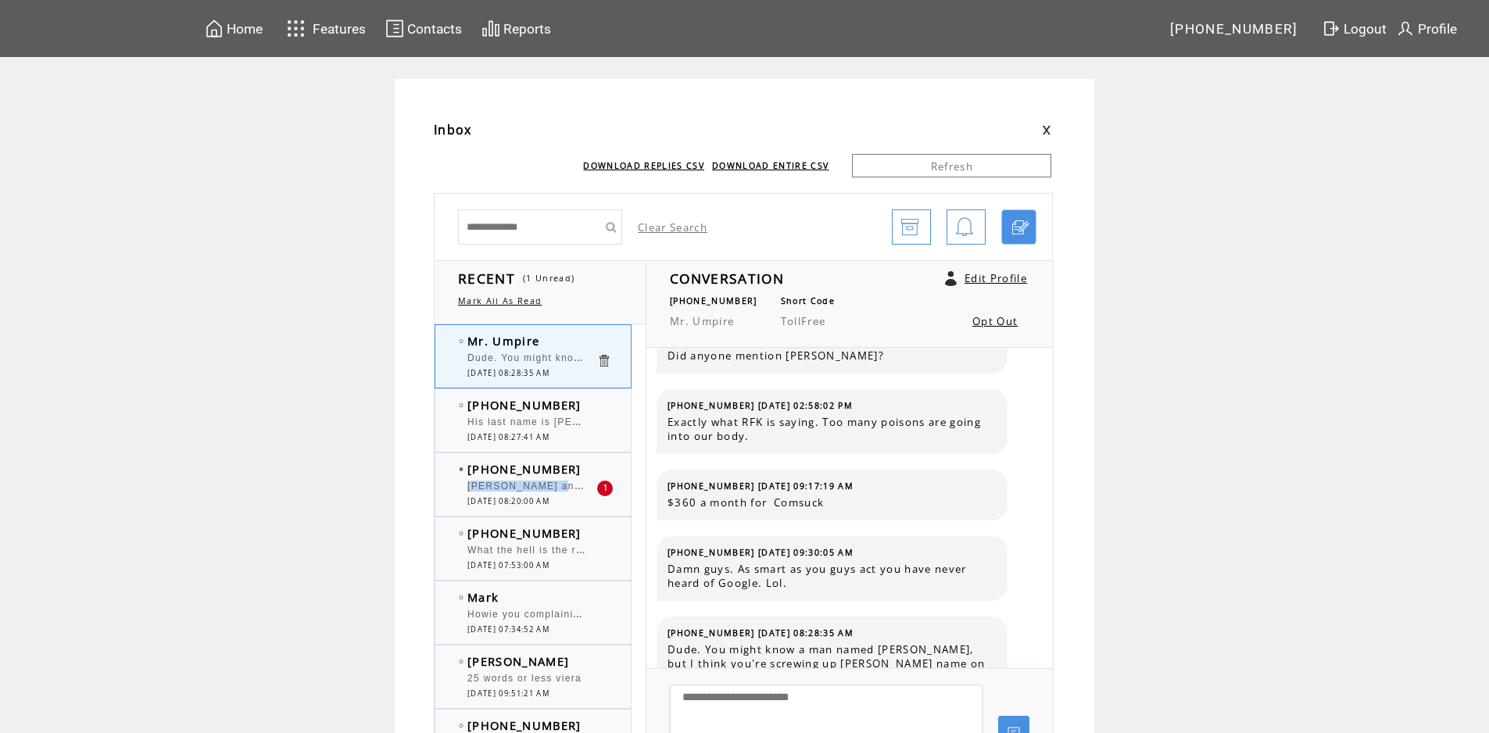
click at [562, 479] on tbody "(336) 986-0870 Howard and Bob, I have not heard about Bill Maher or Saturday Ni…" at bounding box center [543, 483] width 169 height 45
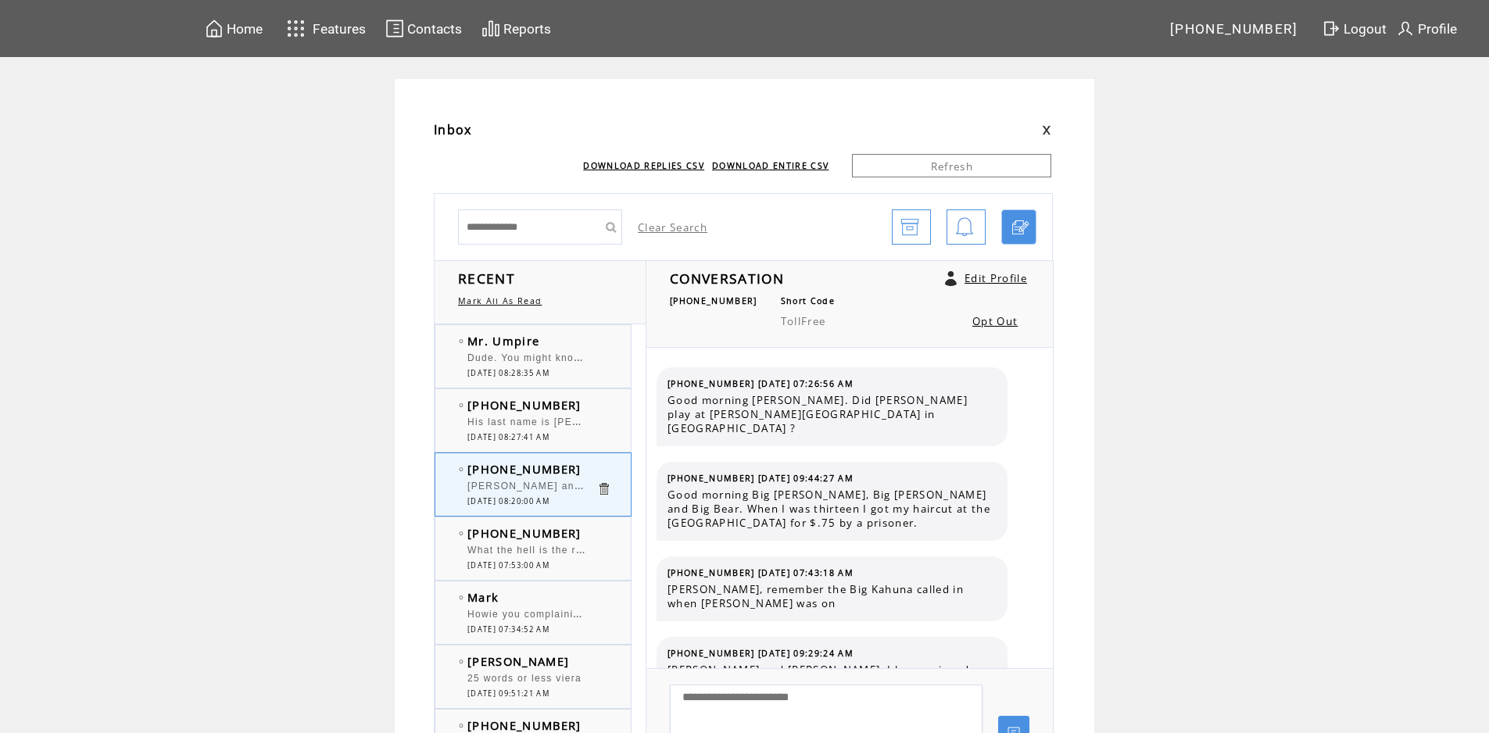
scroll to position [8913, 0]
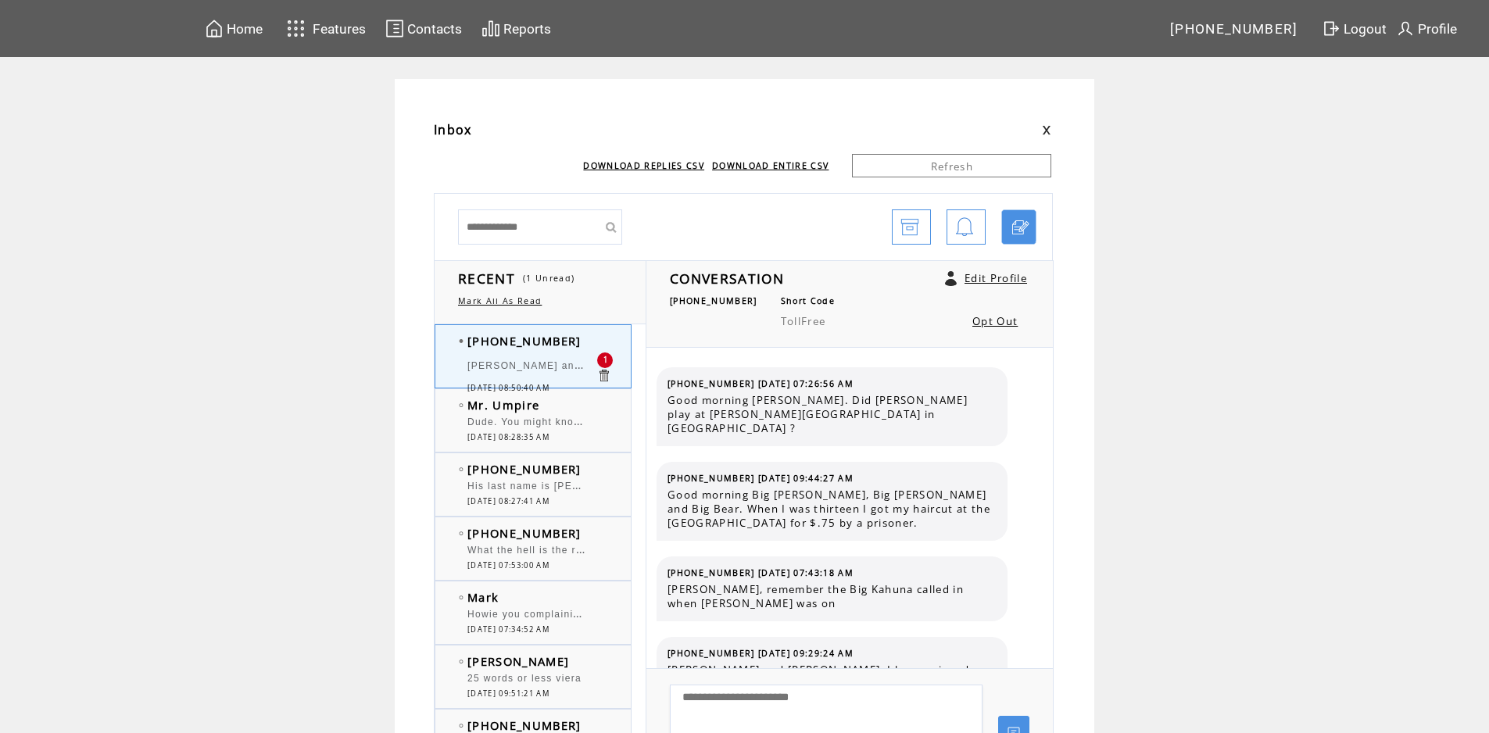
scroll to position [8993, 0]
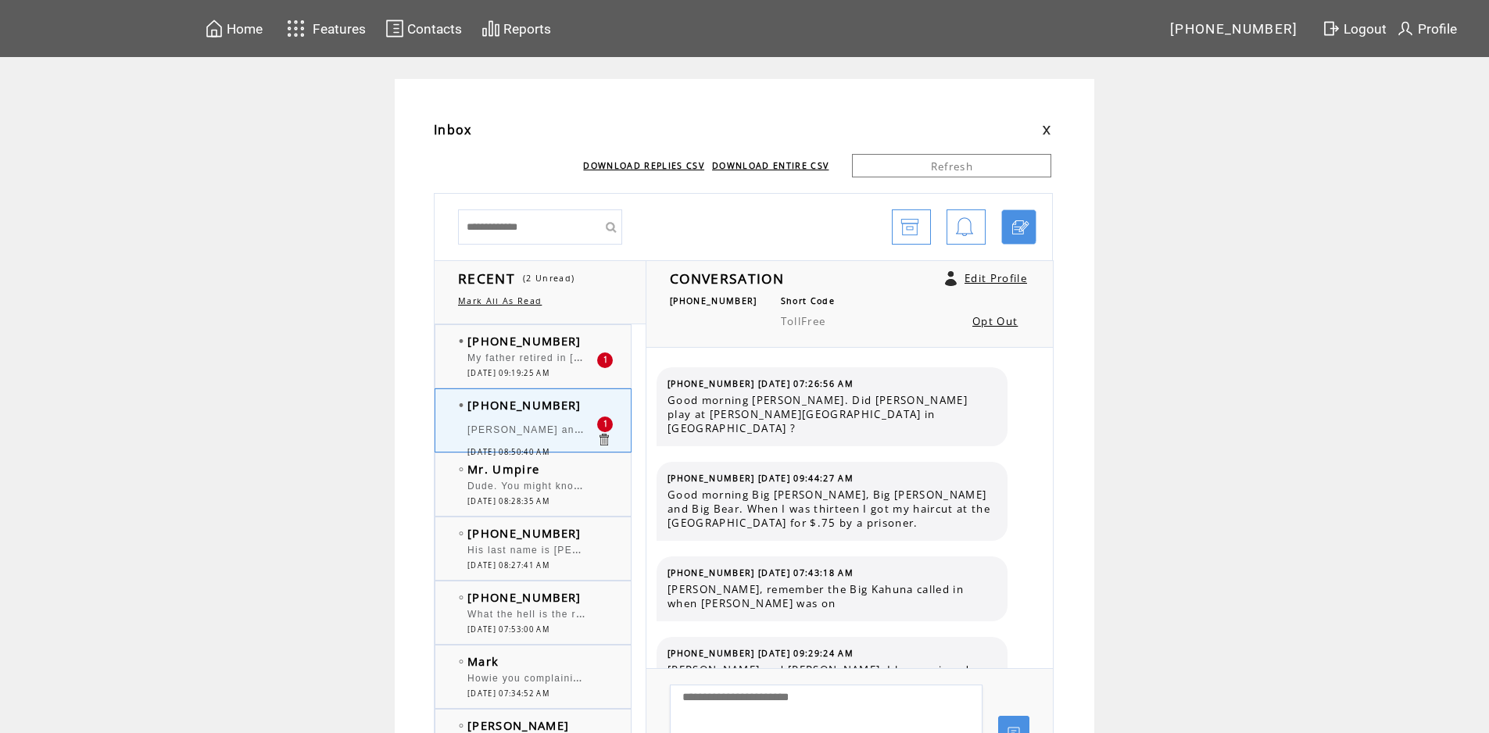
scroll to position [8993, 0]
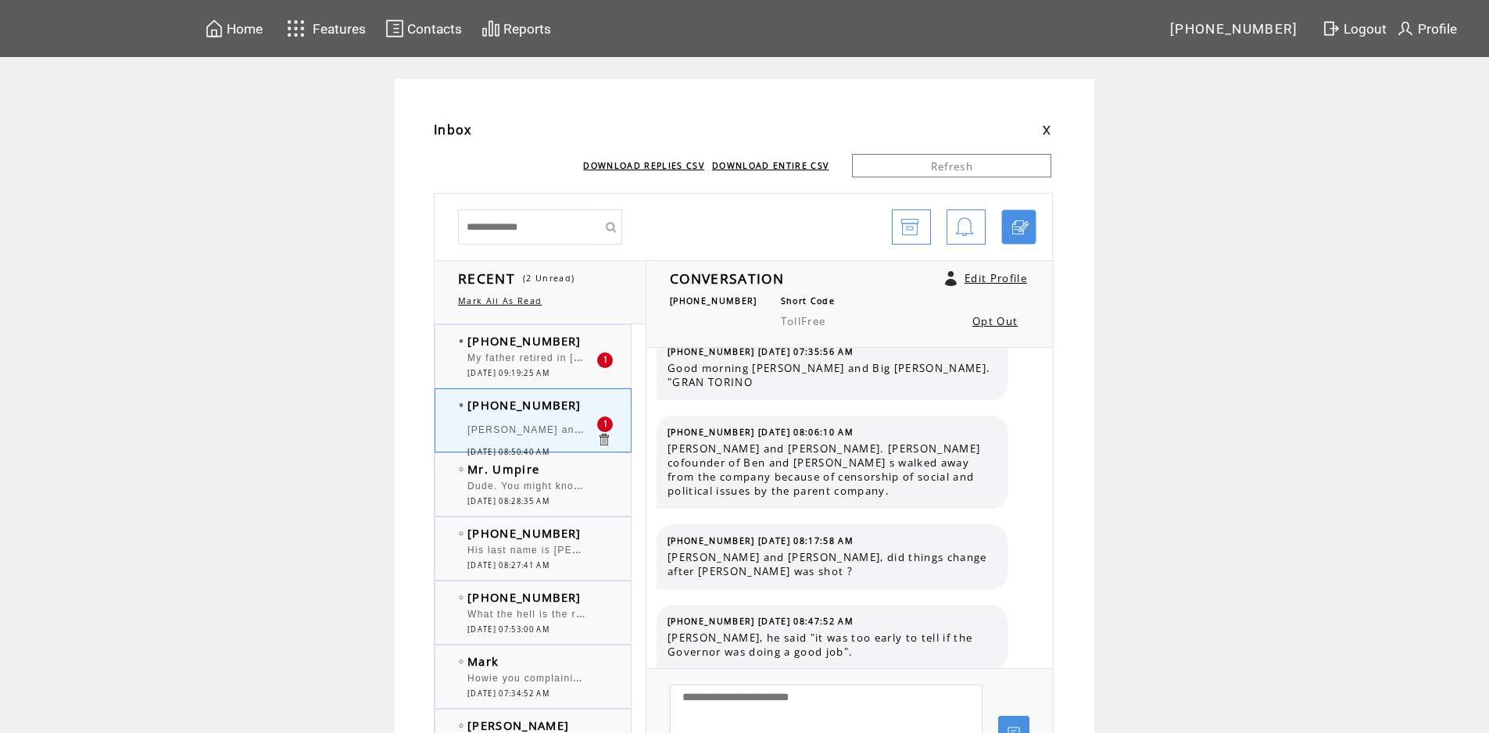
click at [520, 370] on span "09/19/2025 09:19:25 AM" at bounding box center [508, 373] width 82 height 10
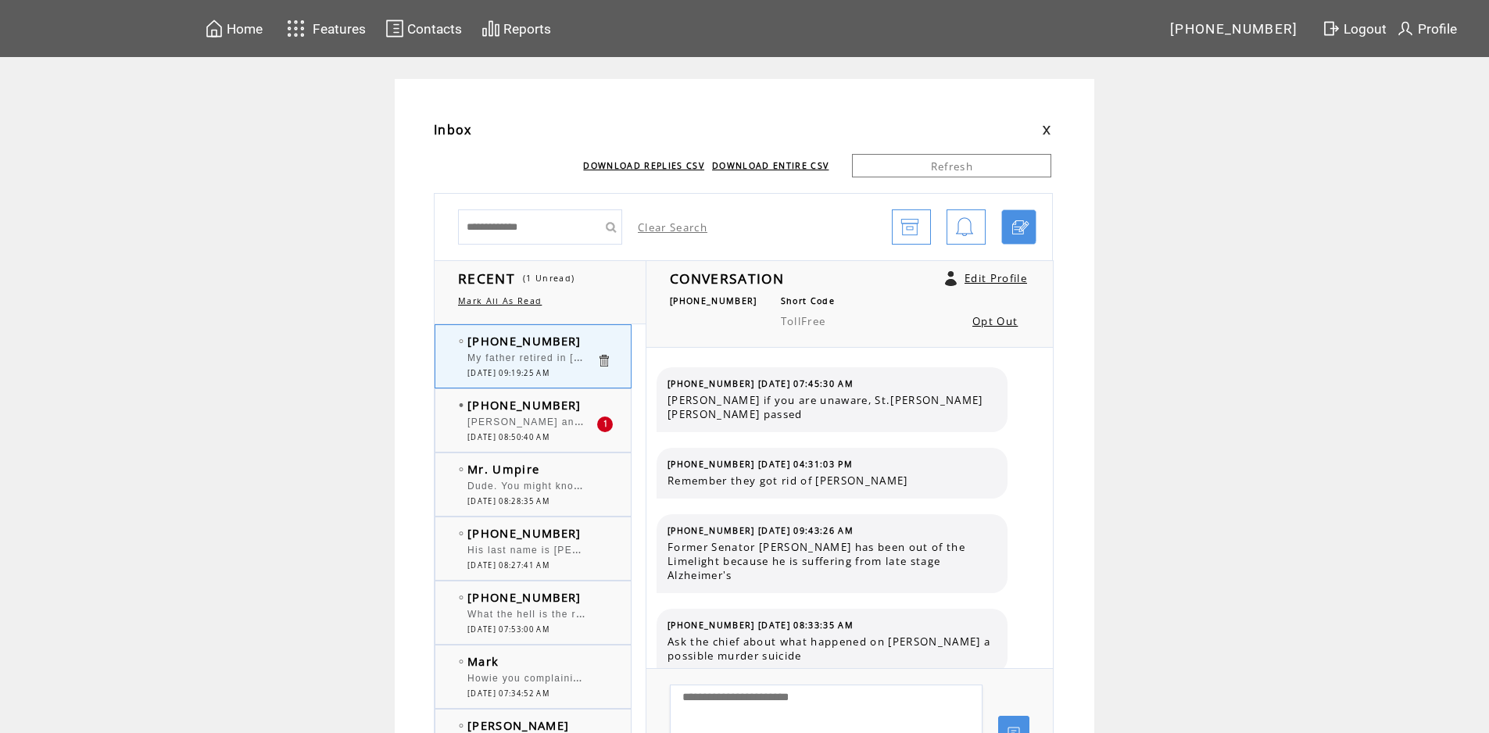
scroll to position [331, 0]
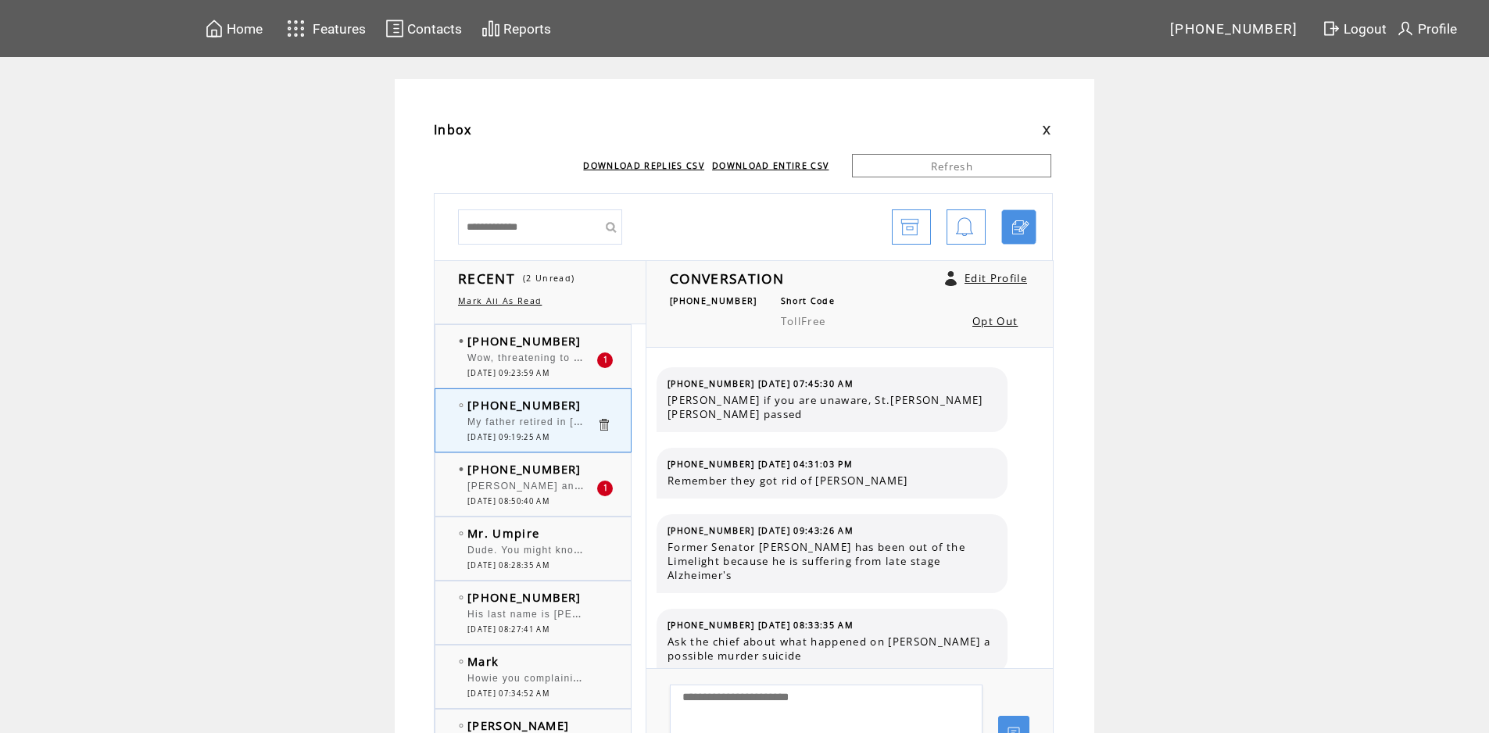
scroll to position [331, 0]
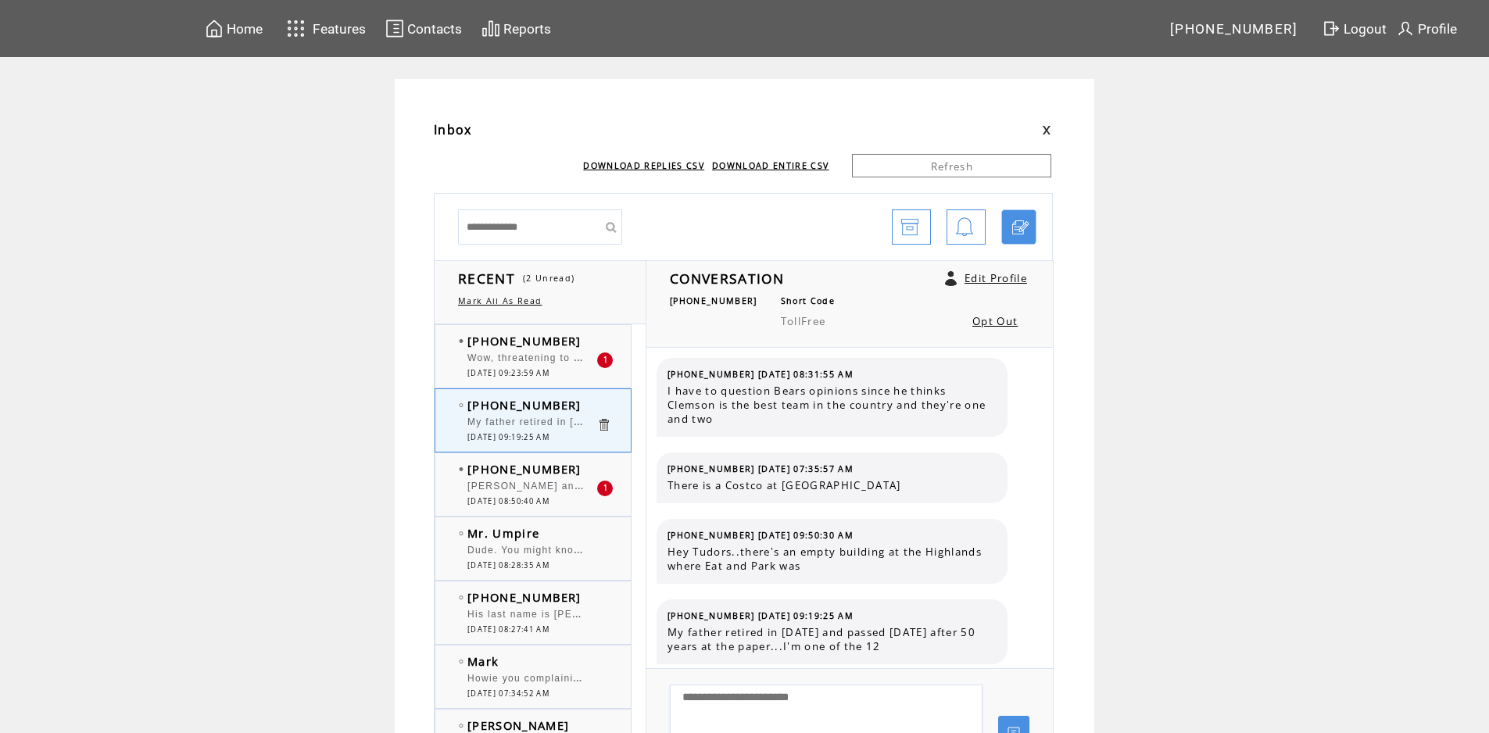
click at [561, 365] on div "Wow, threatening to kill somebody. Absolutely terrible" at bounding box center [531, 360] width 129 height 16
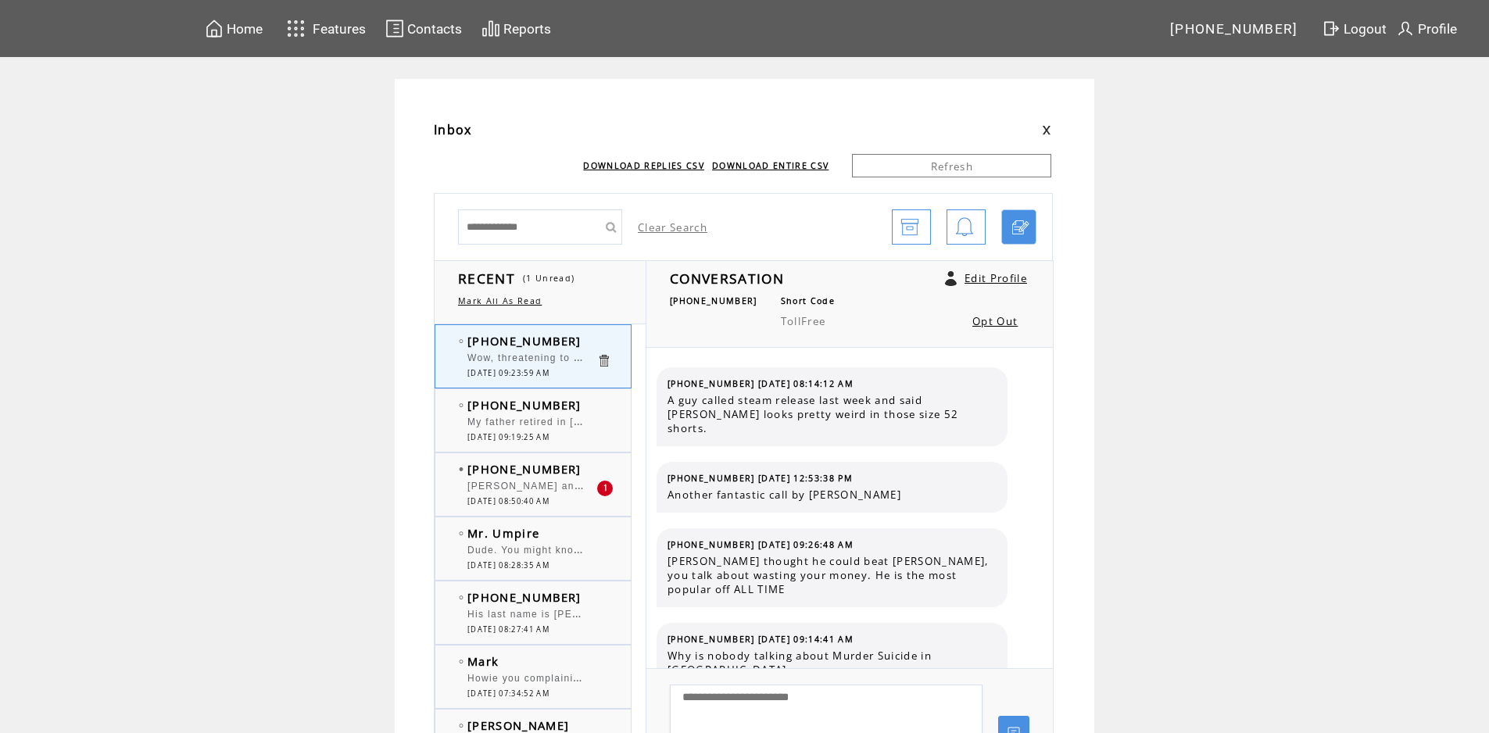
scroll to position [374, 0]
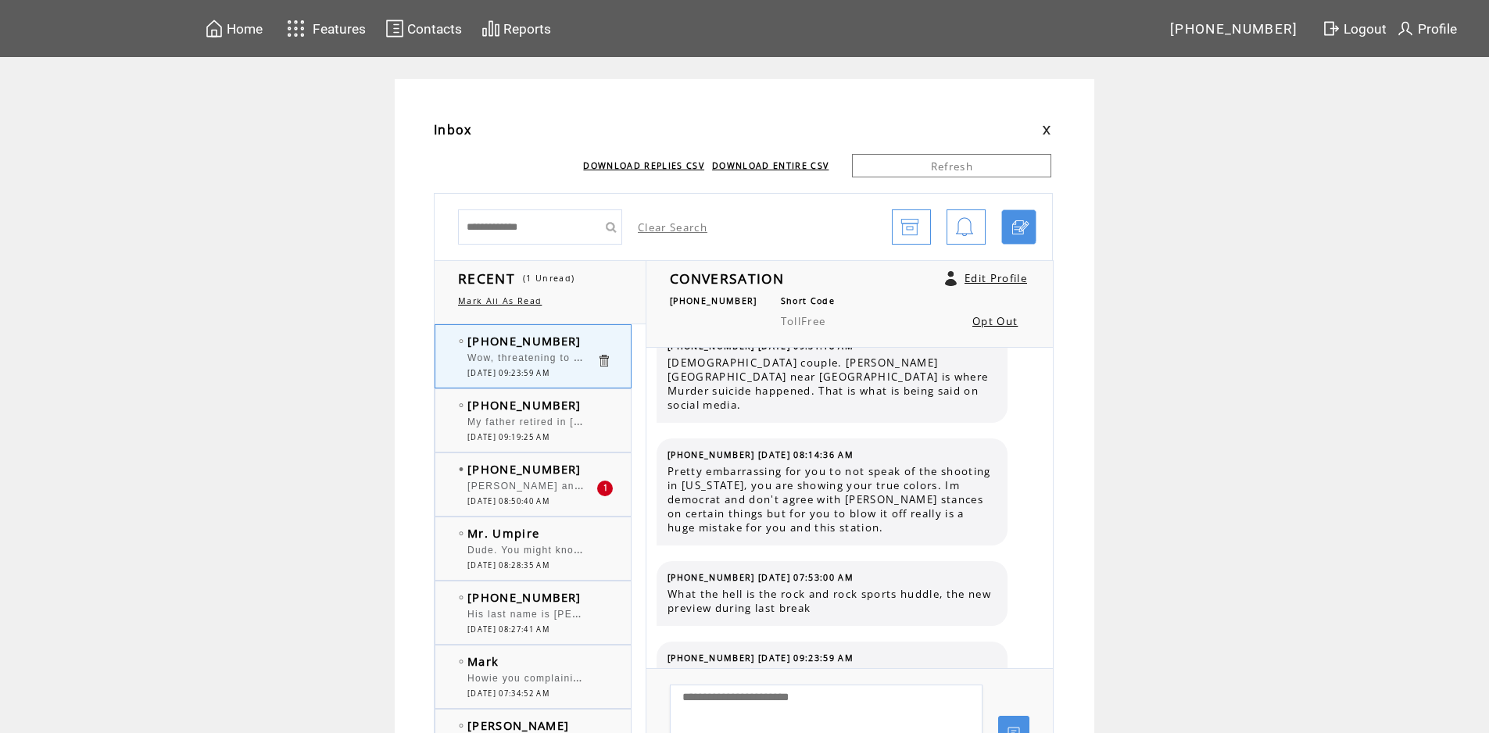
click at [549, 498] on span "09/19/2025 08:50:40 AM" at bounding box center [508, 501] width 82 height 10
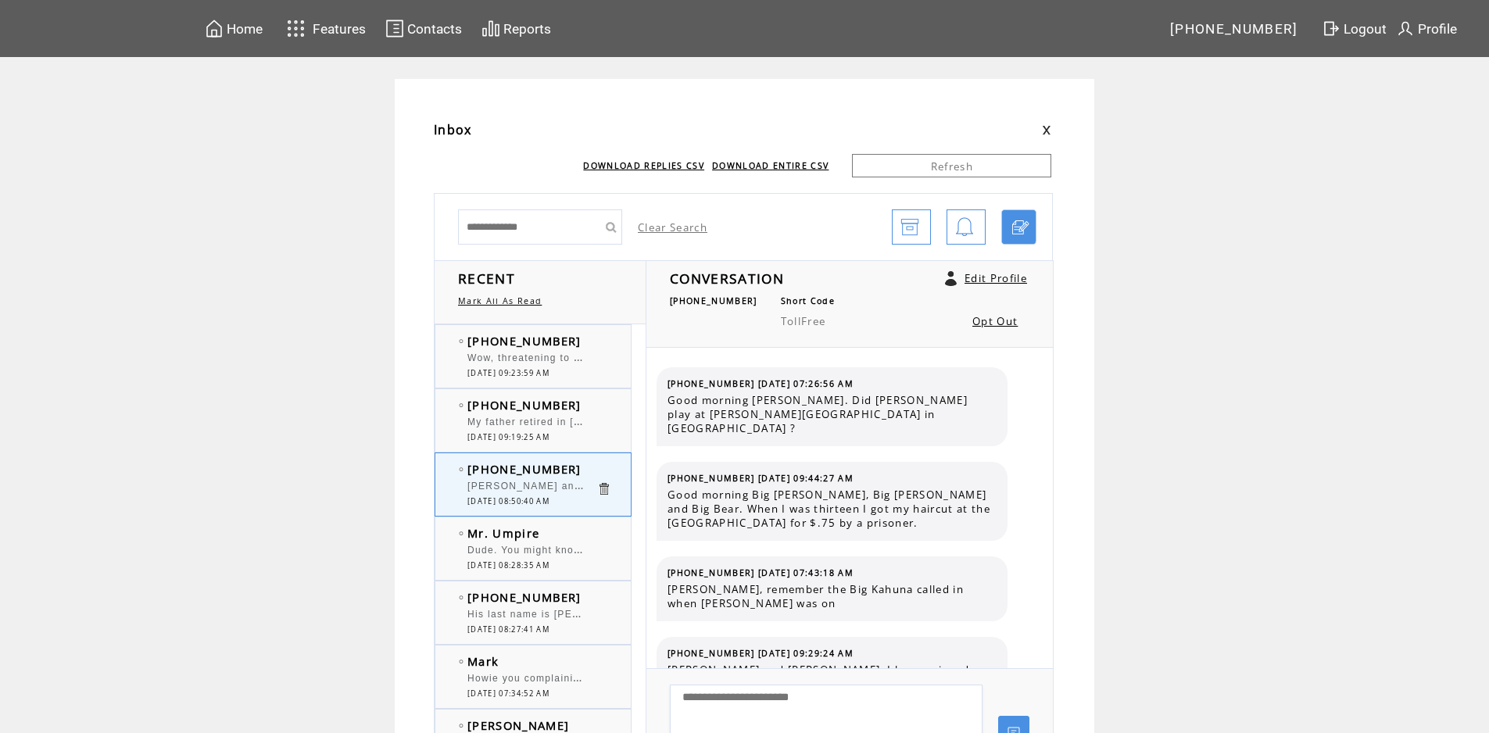
scroll to position [9007, 0]
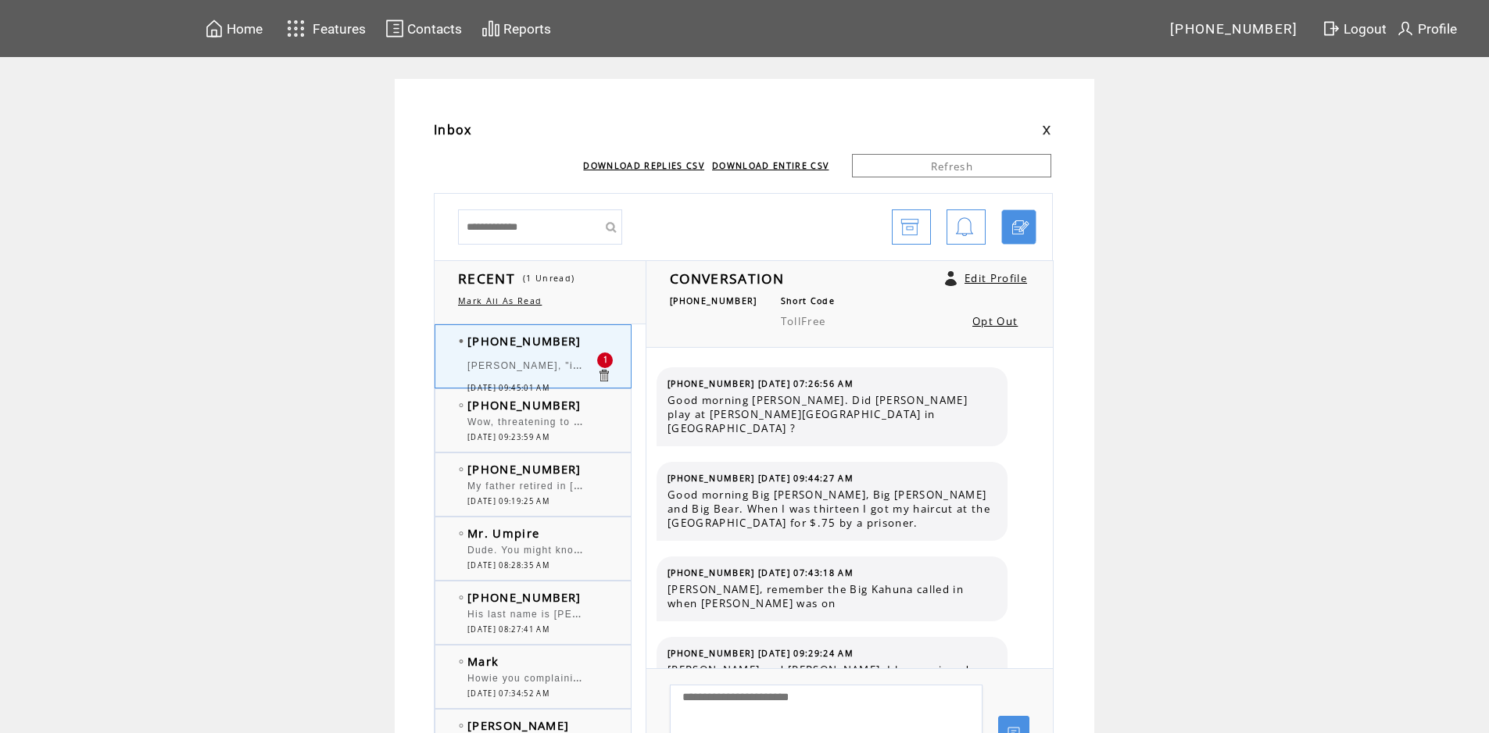
scroll to position [9074, 0]
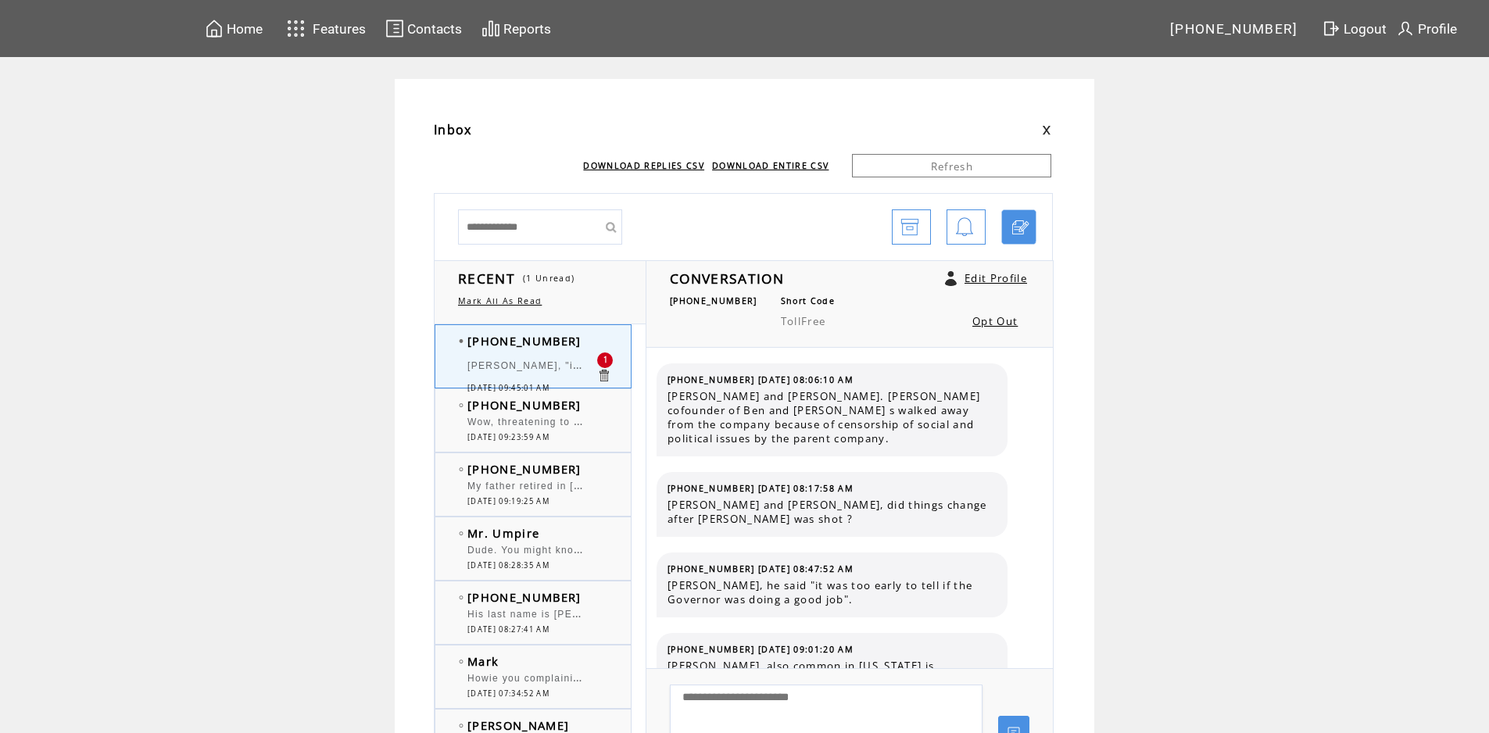
click at [542, 363] on span "Howard, "impetus" . Howard, "you da man"." at bounding box center [630, 364] width 327 height 16
click at [549, 441] on span "[DATE] 09:23:59 AM" at bounding box center [508, 437] width 82 height 10
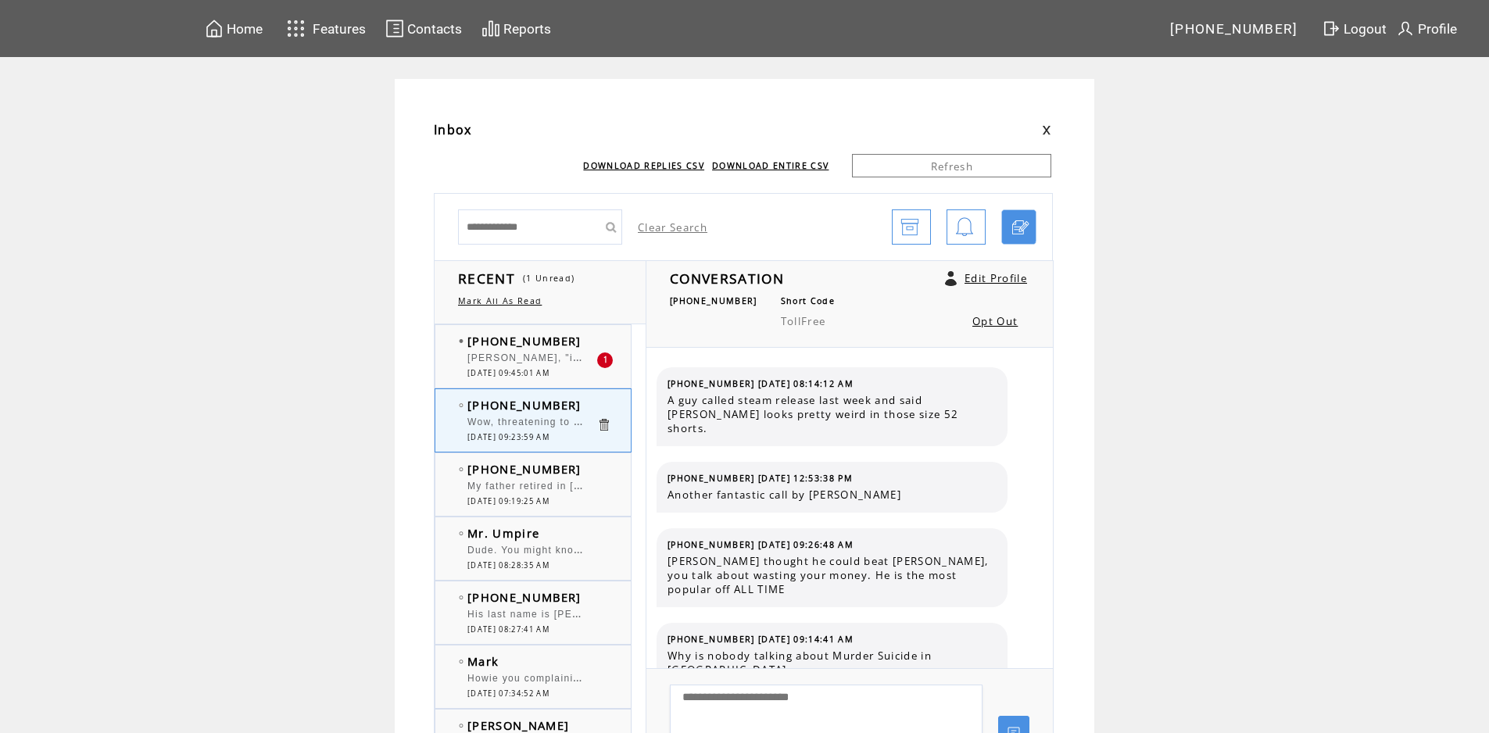
scroll to position [374, 0]
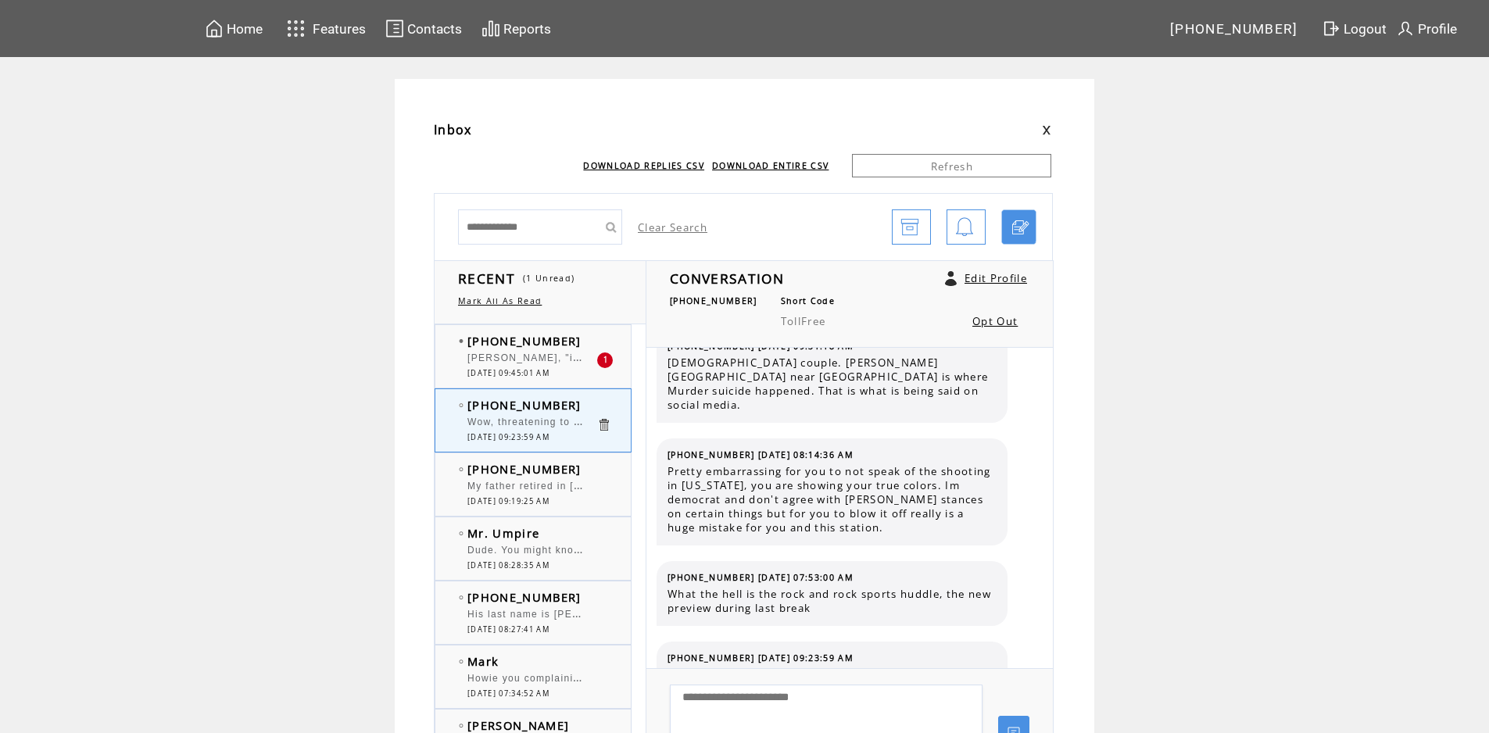
click at [567, 359] on span "[PERSON_NAME], "impetus" . [PERSON_NAME], "you da man"." at bounding box center [630, 357] width 327 height 16
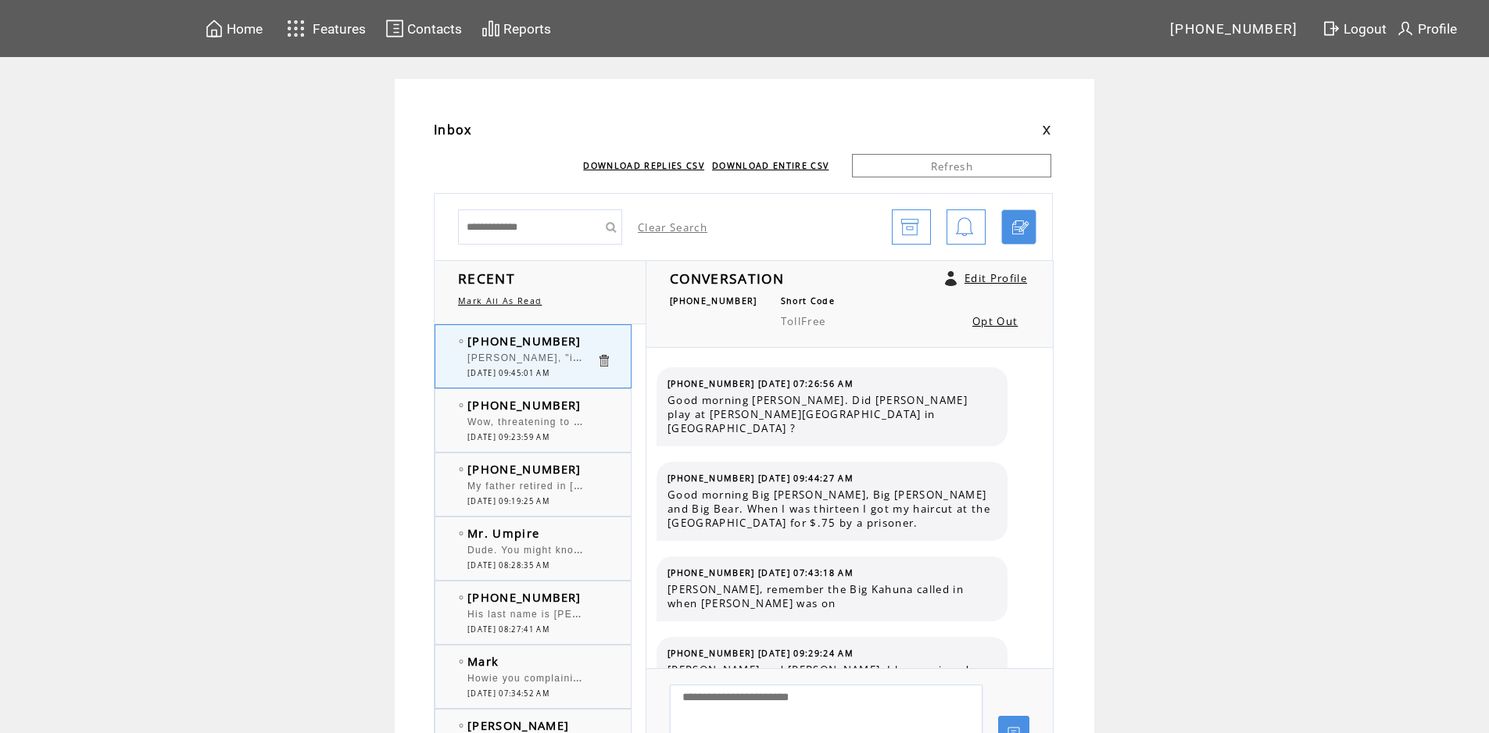
scroll to position [9074, 0]
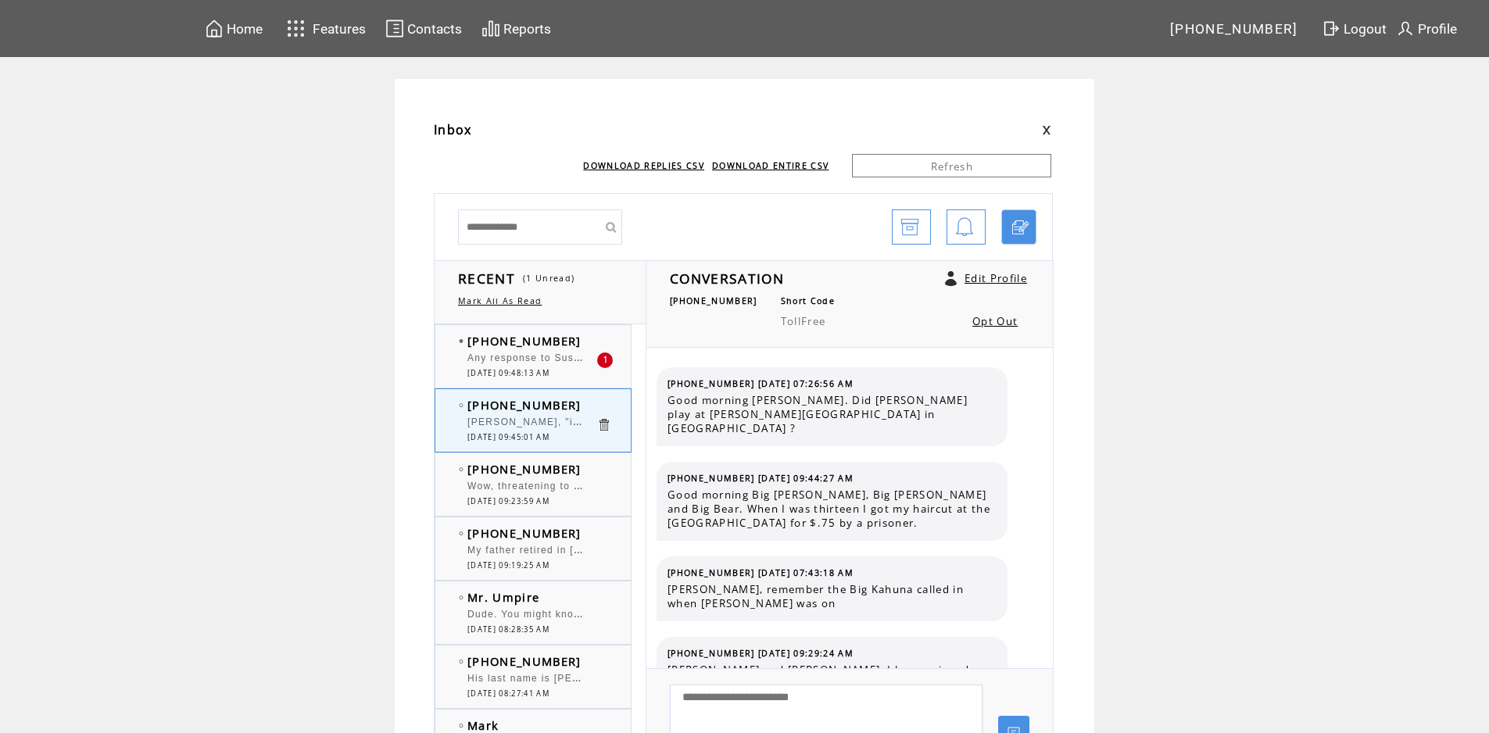
scroll to position [9074, 0]
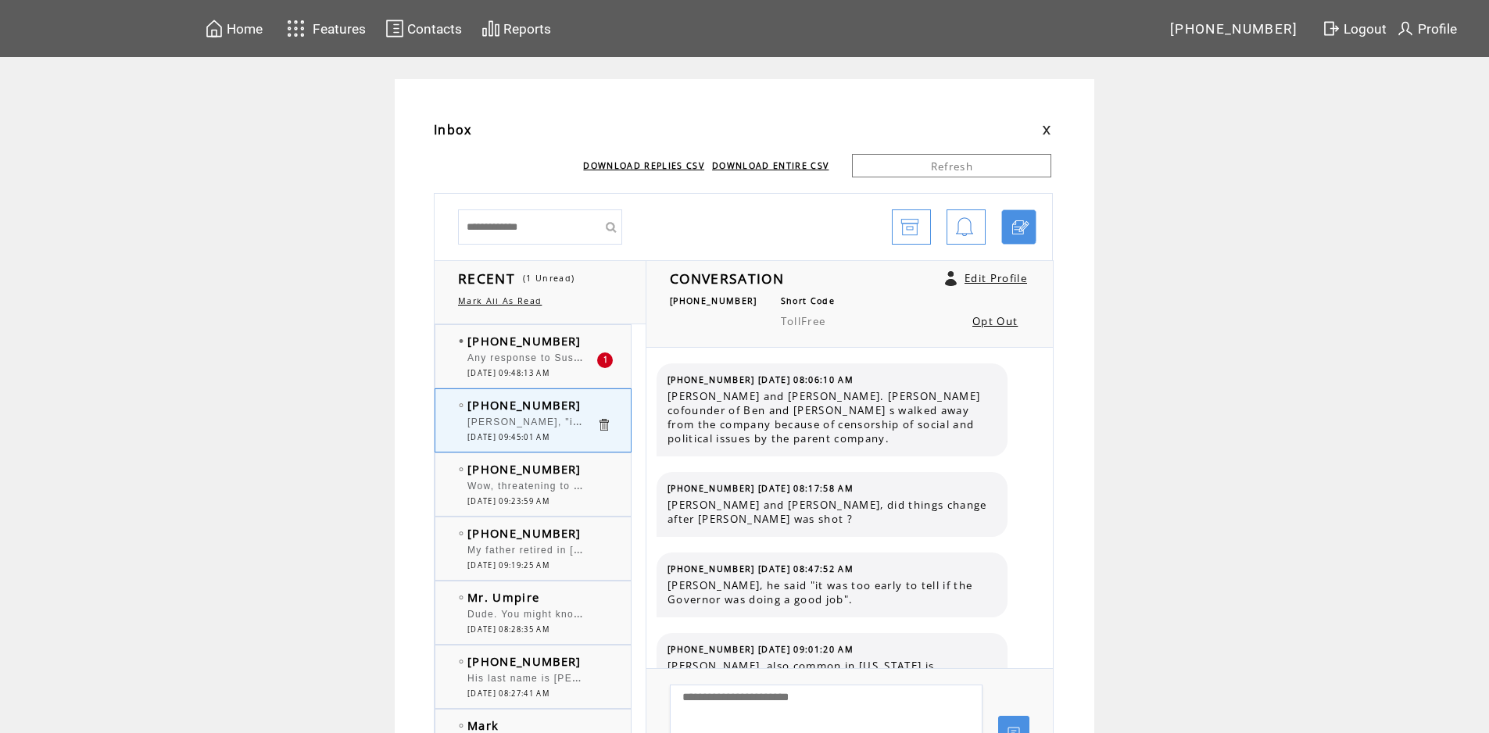
click at [567, 359] on span "Any response to Suspension Bridge editorial? How did Bridge bar get permission …" at bounding box center [752, 357] width 570 height 16
